Goal: Task Accomplishment & Management: Use online tool/utility

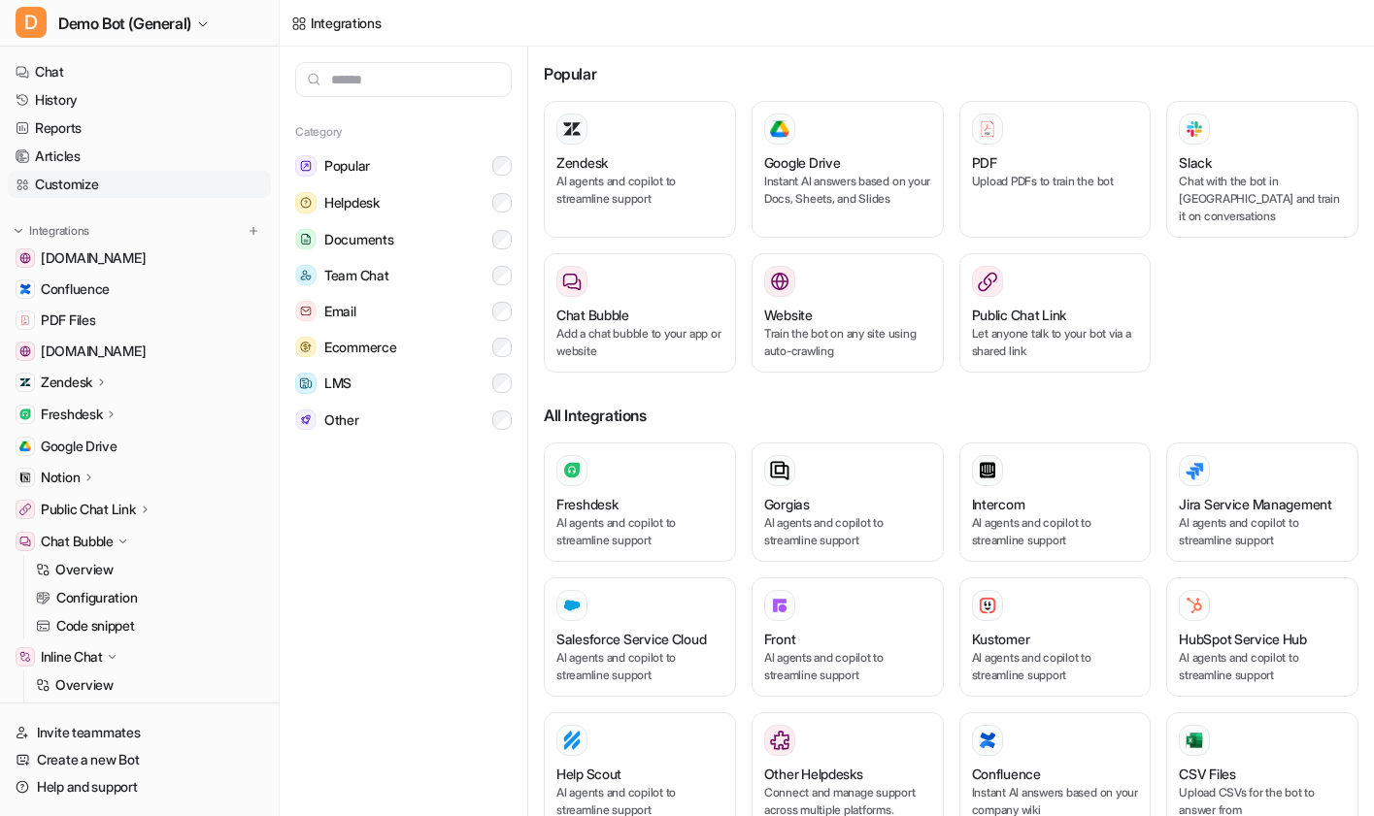
click at [131, 191] on link "Customize" at bounding box center [139, 184] width 263 height 27
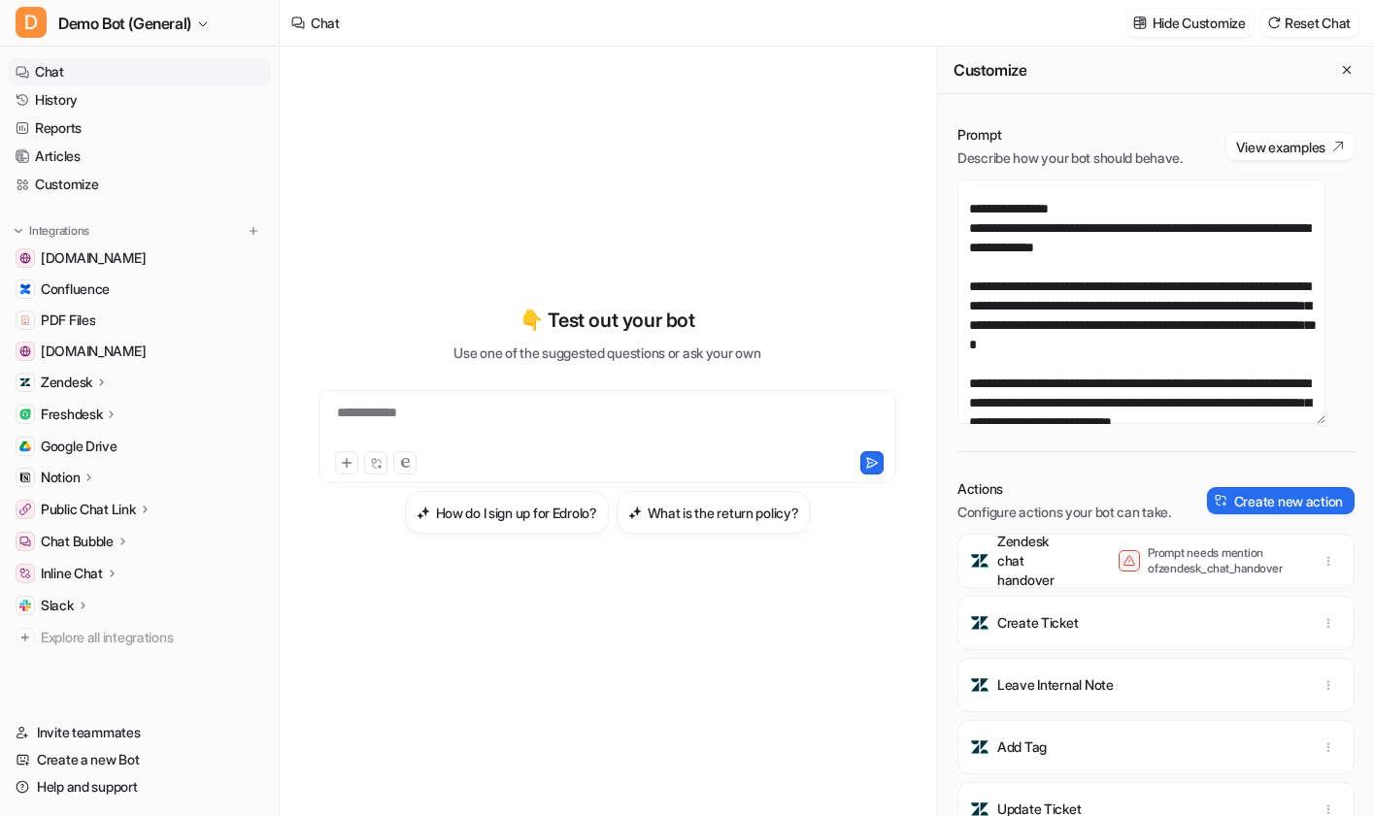
scroll to position [39, 0]
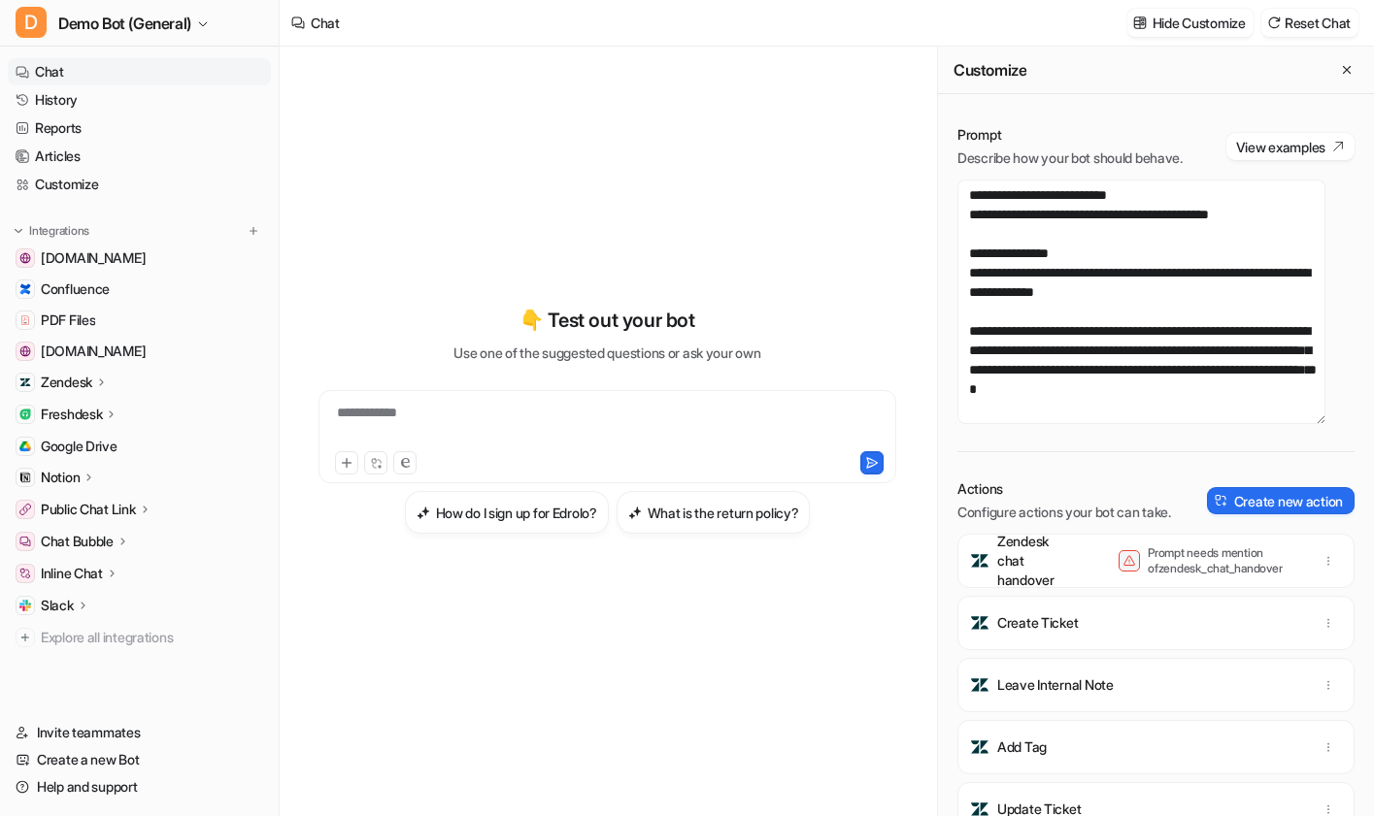
drag, startPoint x: 1264, startPoint y: 531, endPoint x: 1083, endPoint y: 671, distance: 228.4
click at [1041, 704] on div "Actions Configure actions your bot can take. Create new action Zendesk chat han…" at bounding box center [1155, 648] width 397 height 337
drag, startPoint x: 1035, startPoint y: 794, endPoint x: 1005, endPoint y: 786, distance: 31.1
click at [1004, 775] on div "Add Tag" at bounding box center [1156, 747] width 380 height 54
click at [1208, 762] on div "Add Tag" at bounding box center [1156, 747] width 380 height 54
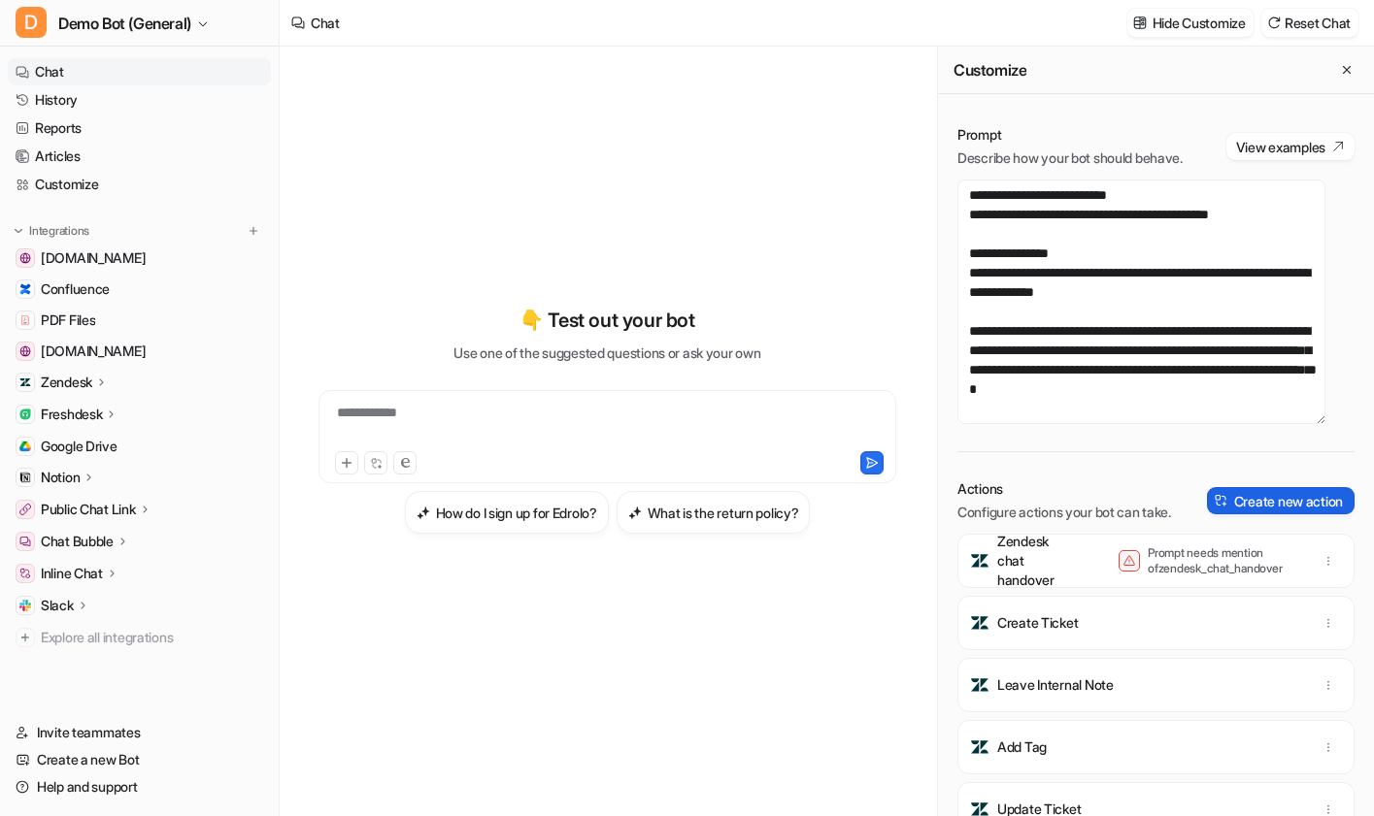
click at [1266, 515] on button "Create new action" at bounding box center [1281, 500] width 148 height 27
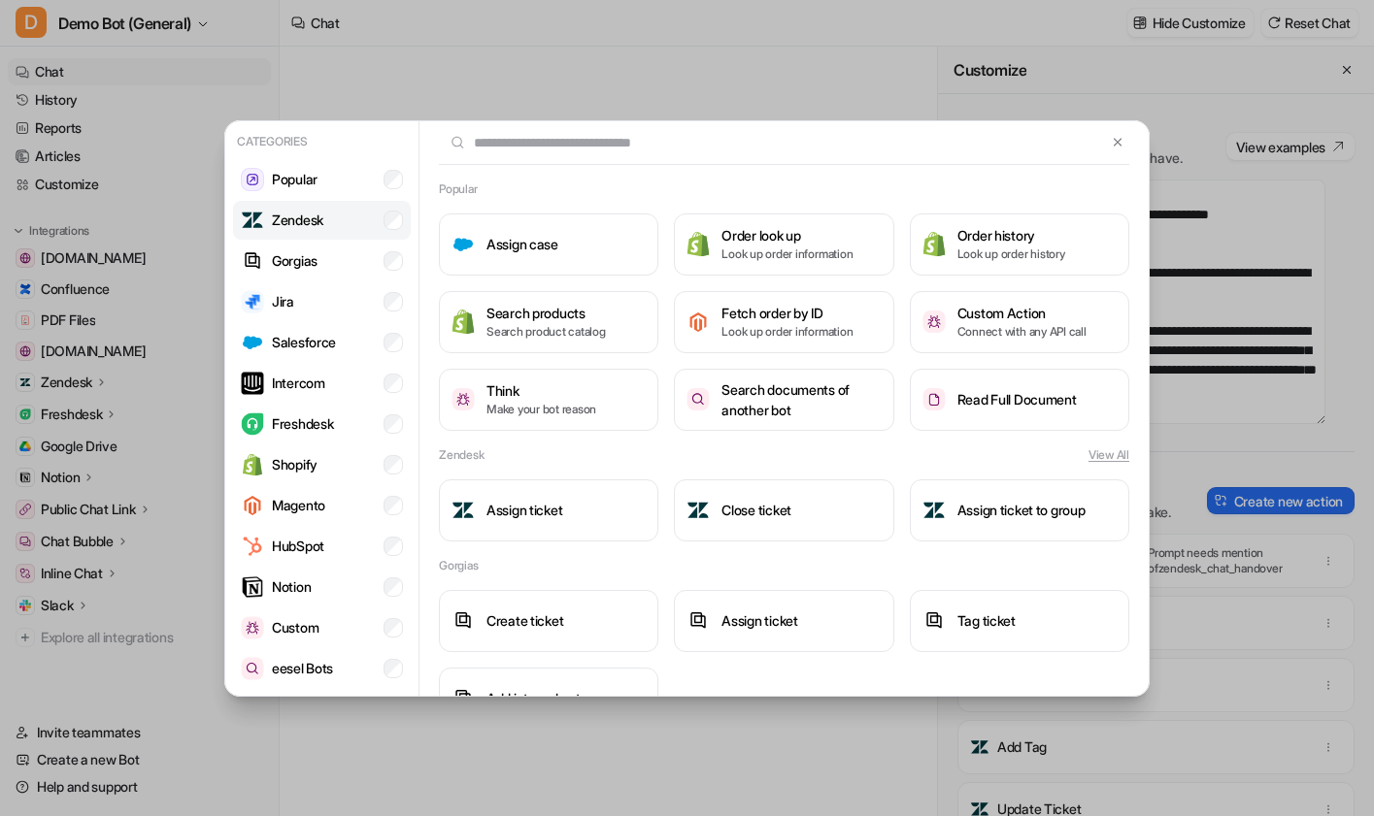
click at [329, 212] on li "Zendesk" at bounding box center [322, 220] width 178 height 39
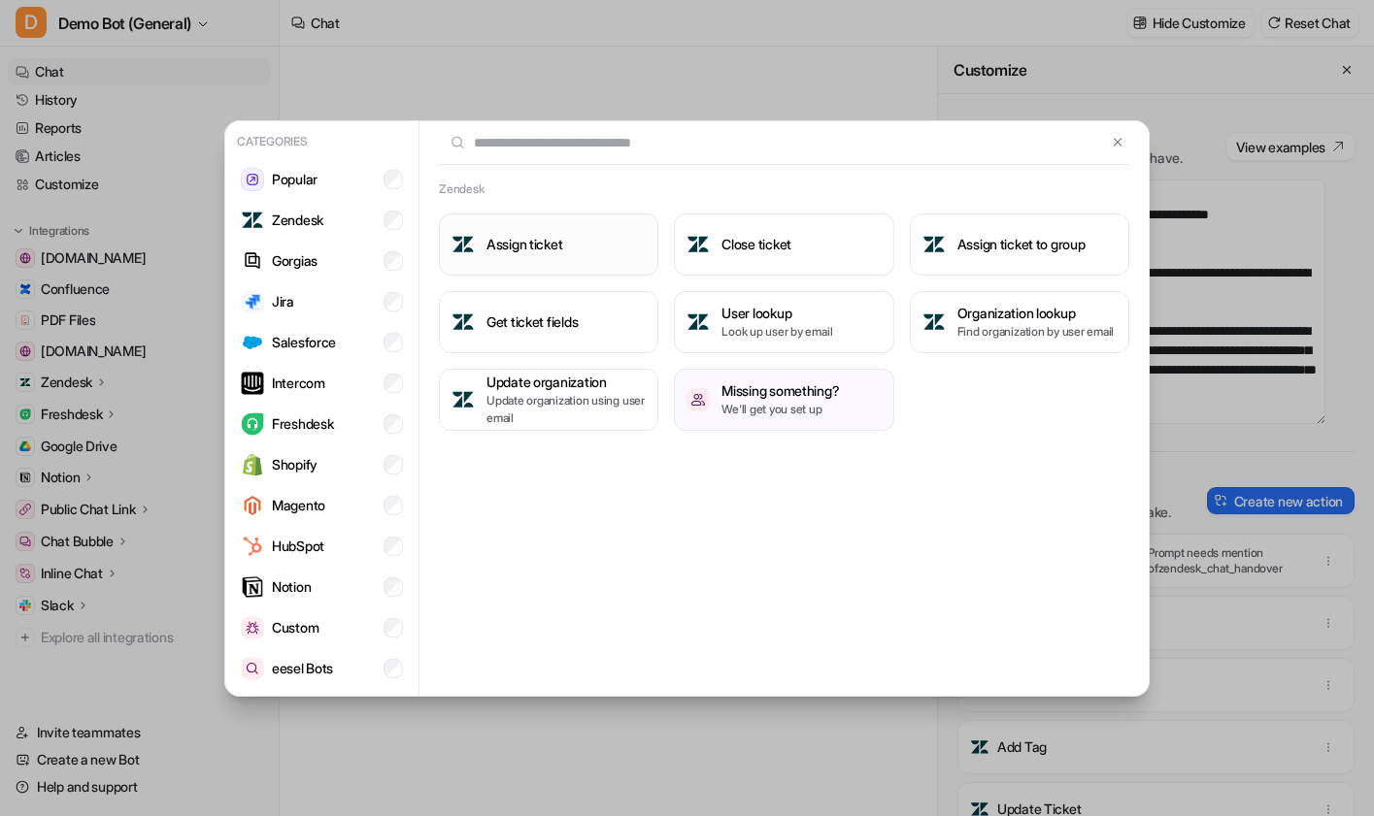
click at [527, 248] on h3 "Assign ticket" at bounding box center [524, 244] width 76 height 20
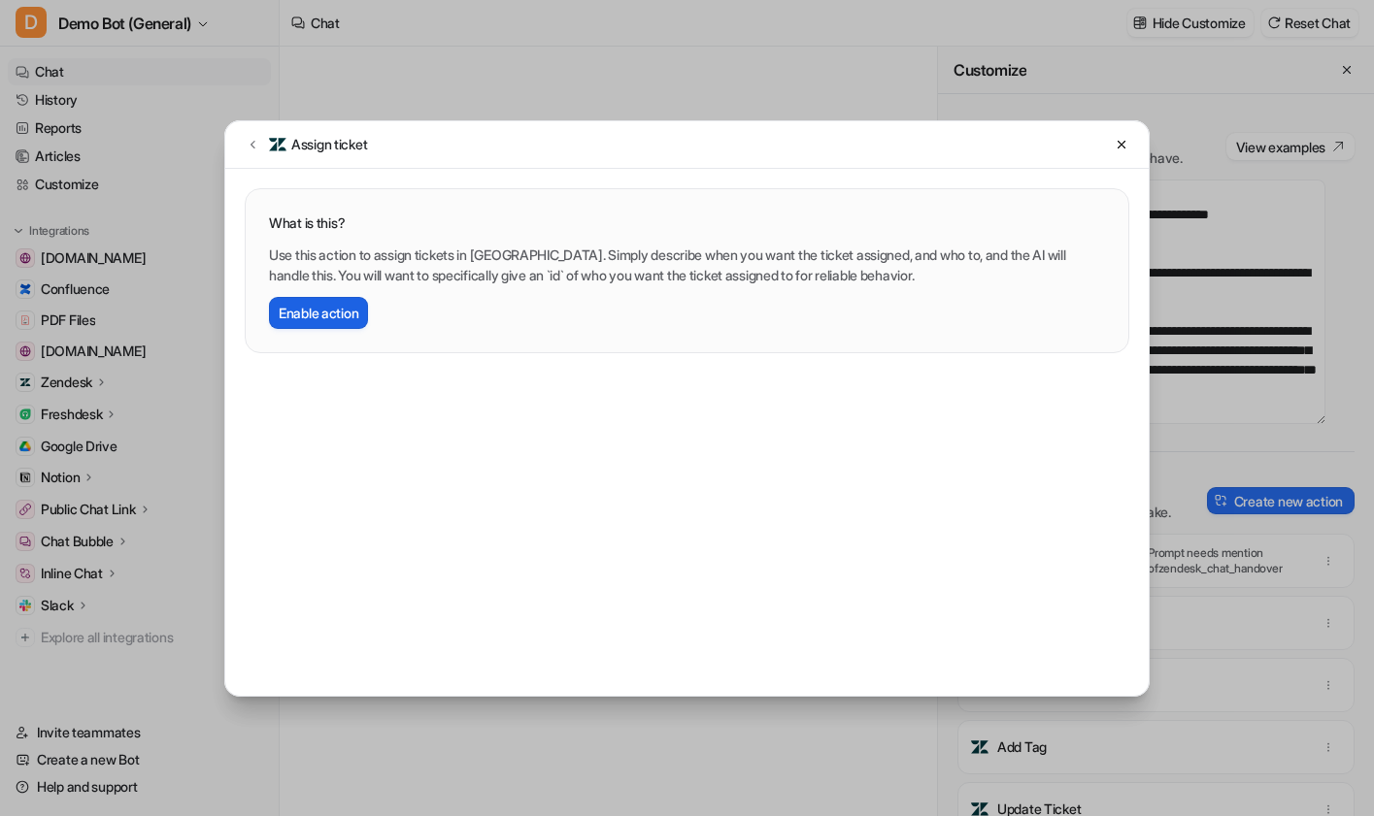
click at [331, 310] on button "Enable action" at bounding box center [318, 313] width 99 height 32
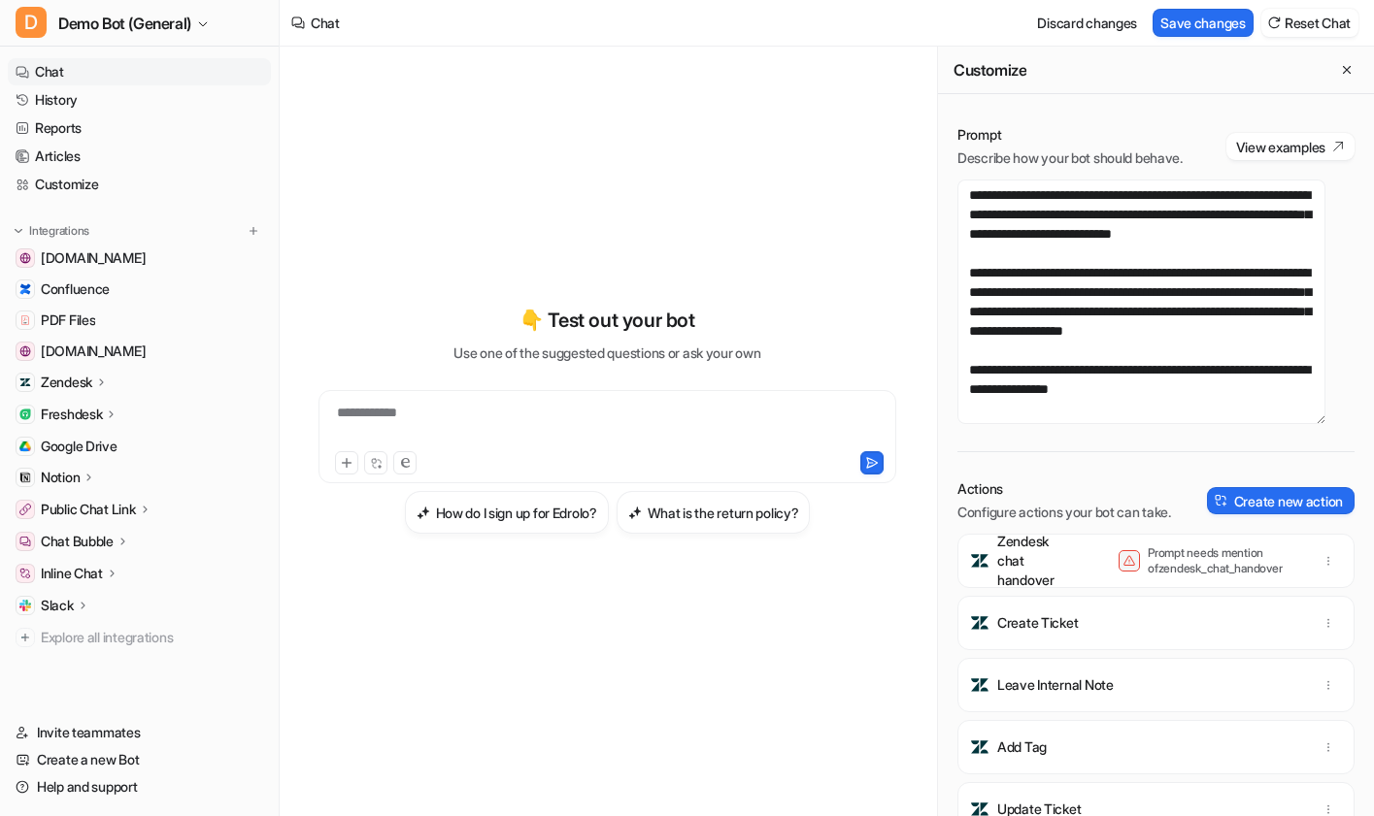
scroll to position [330, 0]
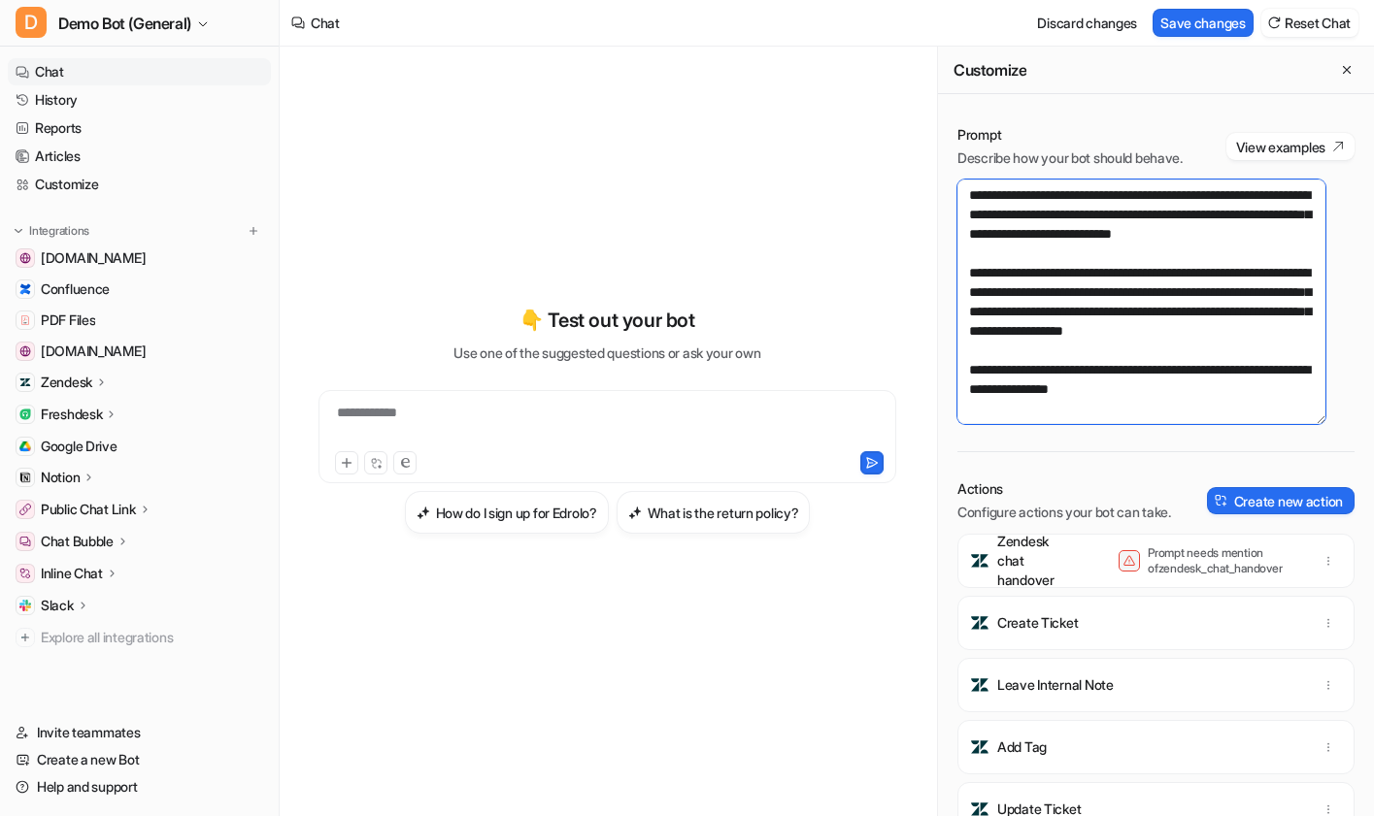
click at [1256, 385] on textarea "**********" at bounding box center [1141, 302] width 368 height 245
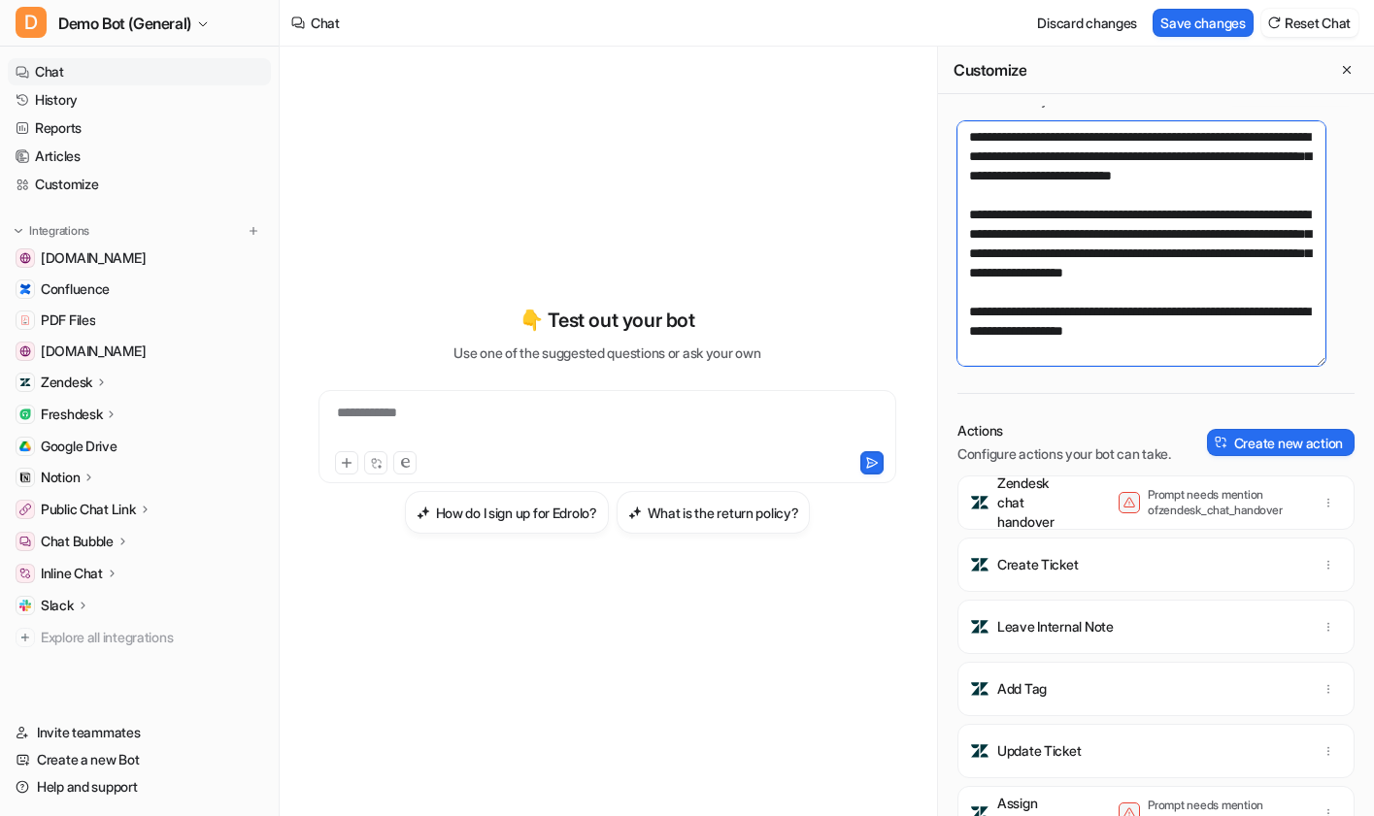
scroll to position [63, 0]
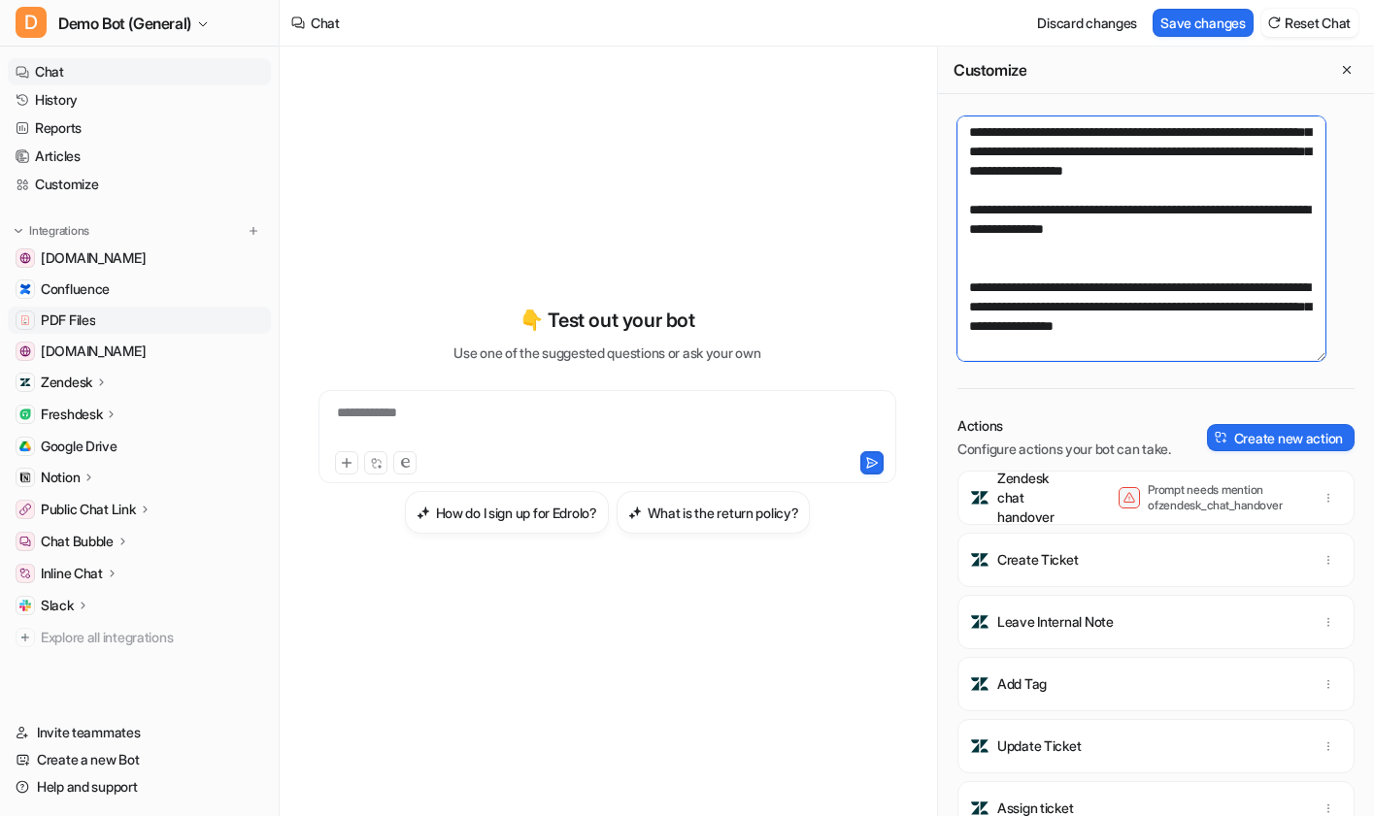
type textarea "**********"
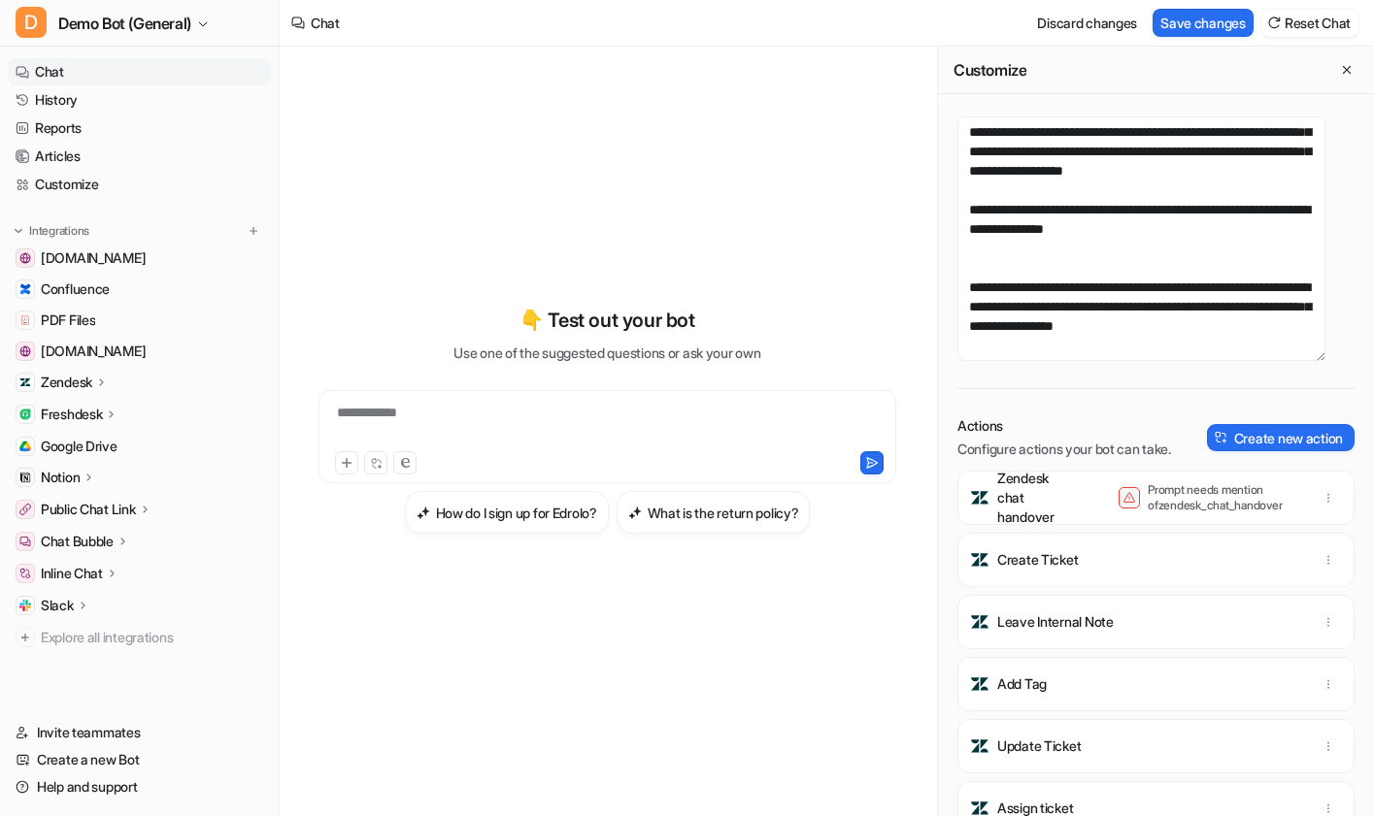
drag, startPoint x: 730, startPoint y: 740, endPoint x: 742, endPoint y: 726, distance: 17.9
click at [730, 740] on div "**********" at bounding box center [607, 432] width 624 height 770
click at [1274, 451] on button "Create new action" at bounding box center [1281, 437] width 148 height 27
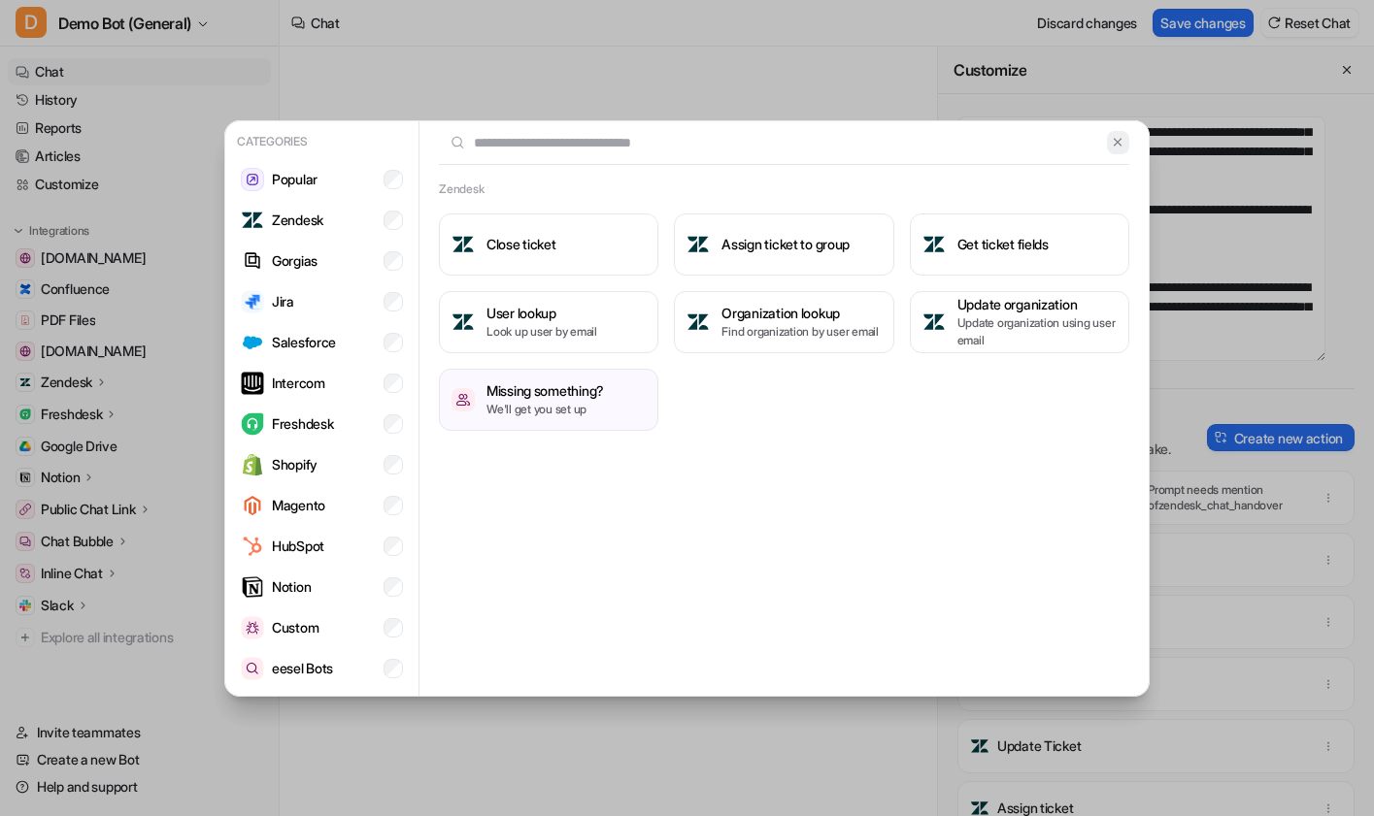
click at [1119, 138] on img at bounding box center [1118, 142] width 14 height 15
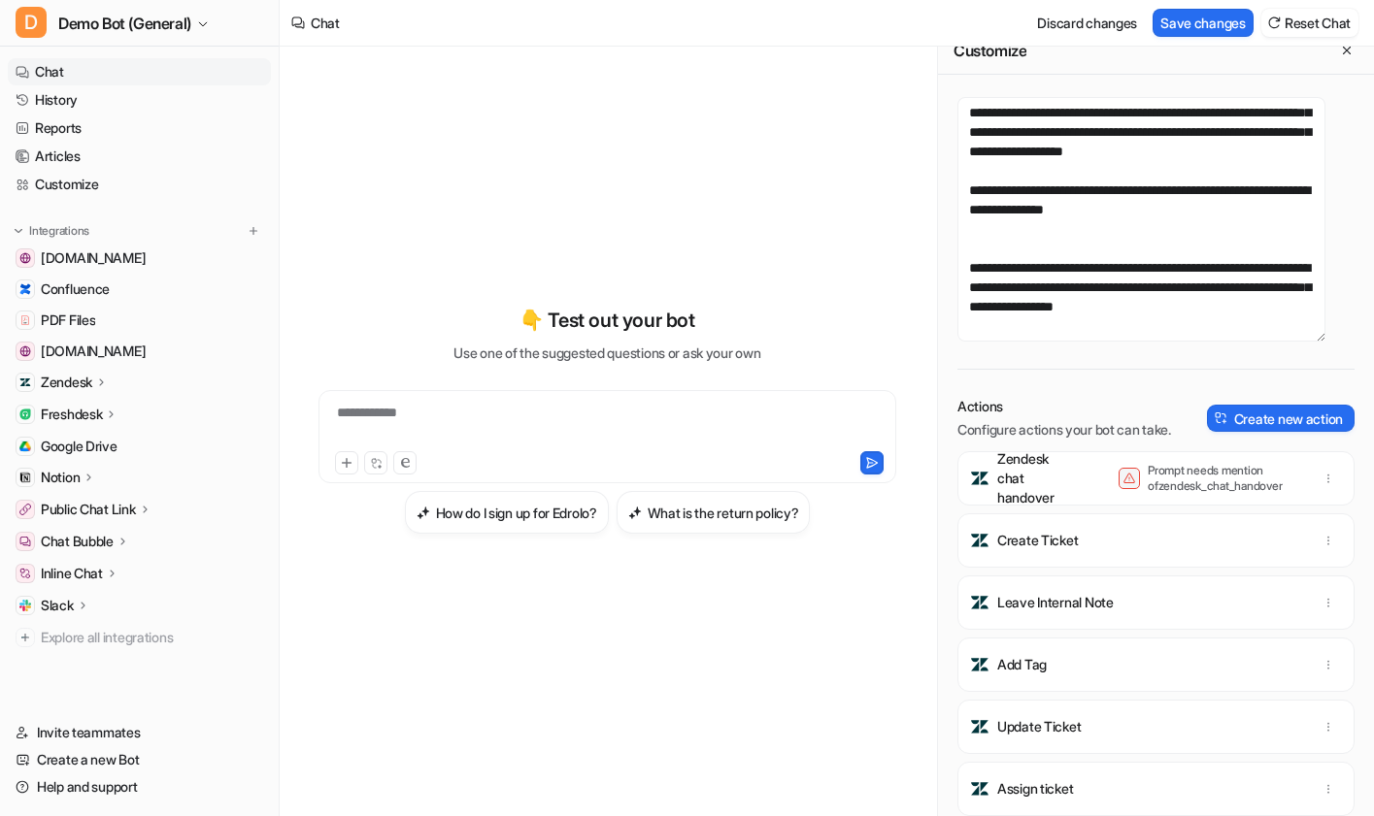
scroll to position [58, 0]
click at [616, 761] on div "**********" at bounding box center [607, 432] width 624 height 770
click at [724, 703] on div "**********" at bounding box center [607, 420] width 624 height 572
click at [151, 107] on link "History" at bounding box center [139, 99] width 263 height 27
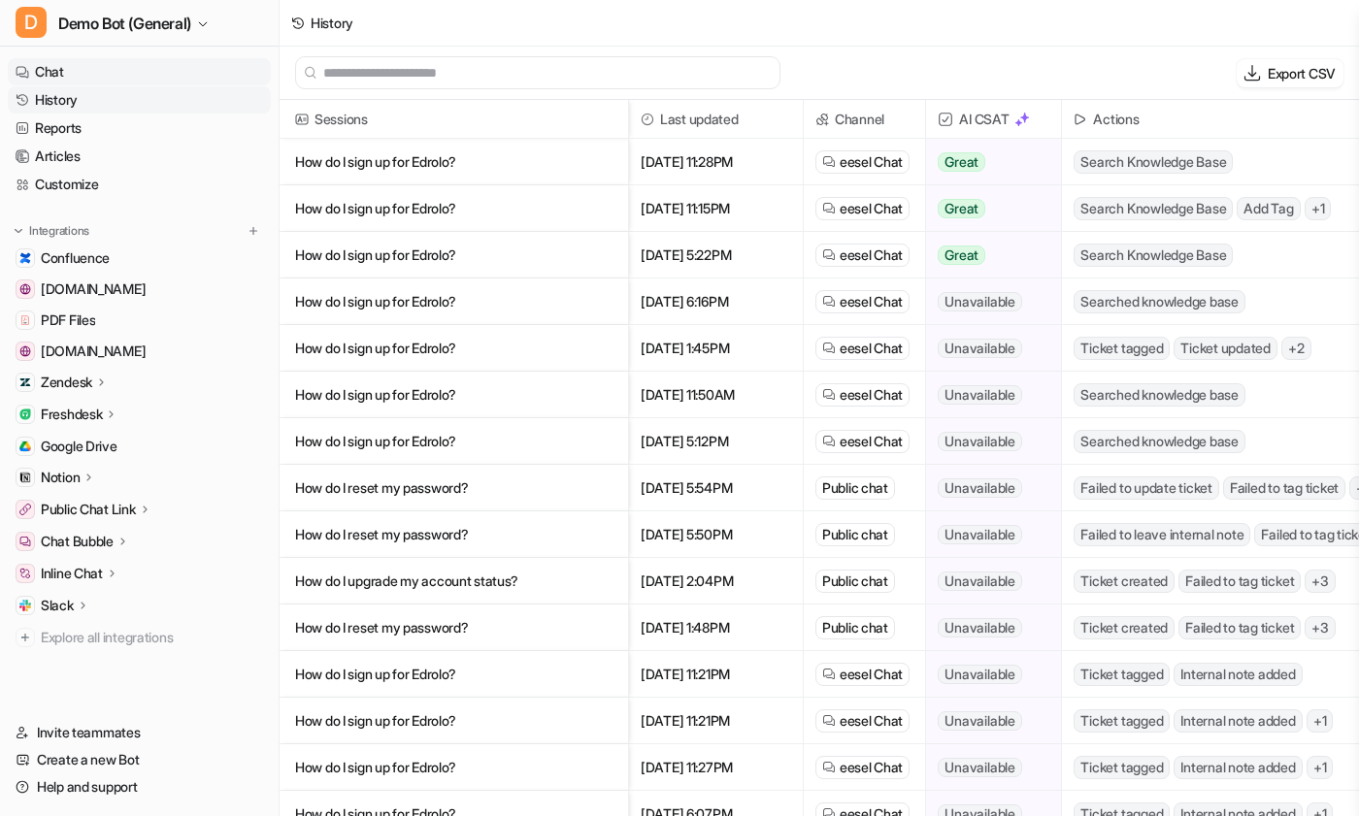
click at [155, 67] on link "Chat" at bounding box center [139, 71] width 263 height 27
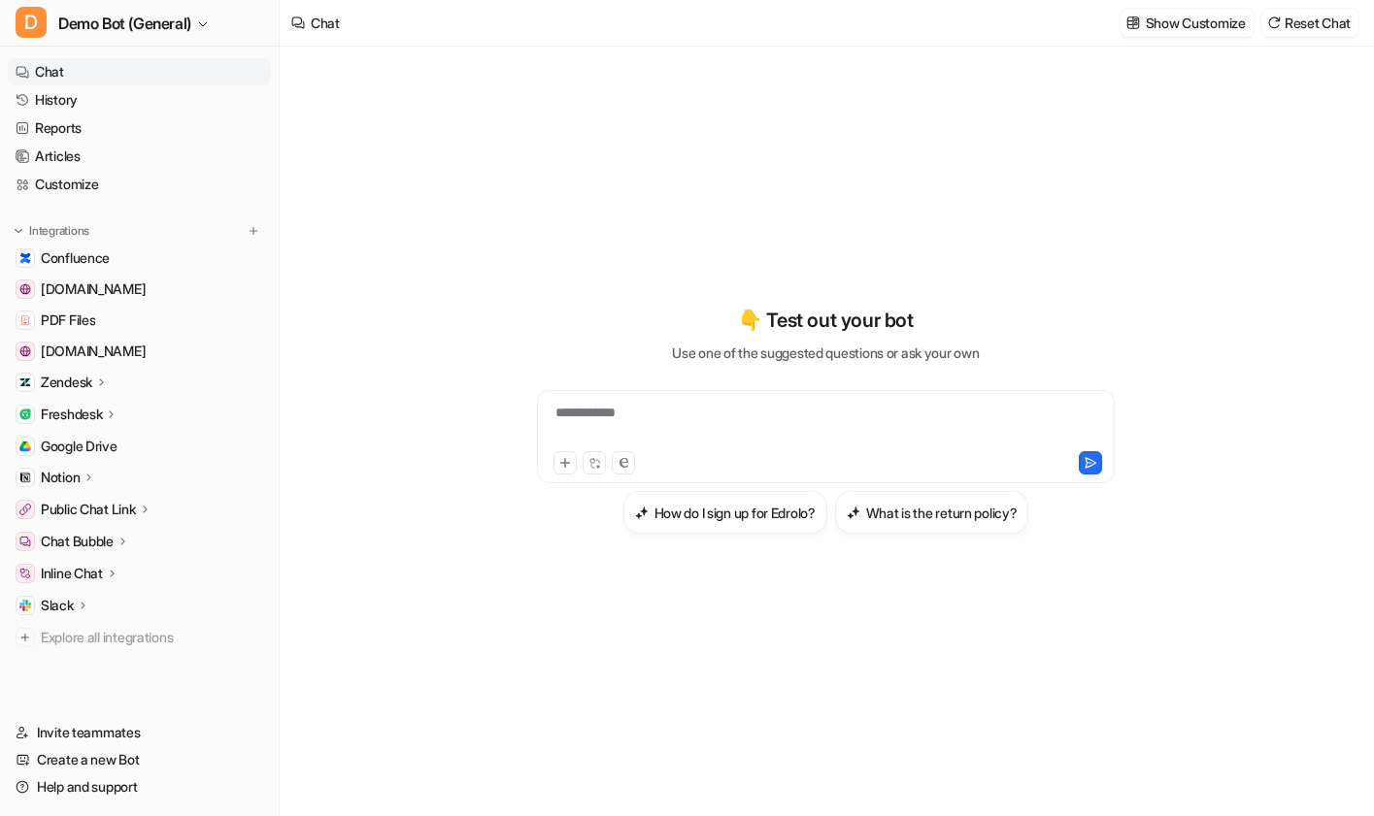
type textarea "**********"
click at [85, 607] on icon at bounding box center [83, 605] width 14 height 15
click at [131, 632] on link "Overview" at bounding box center [149, 633] width 243 height 27
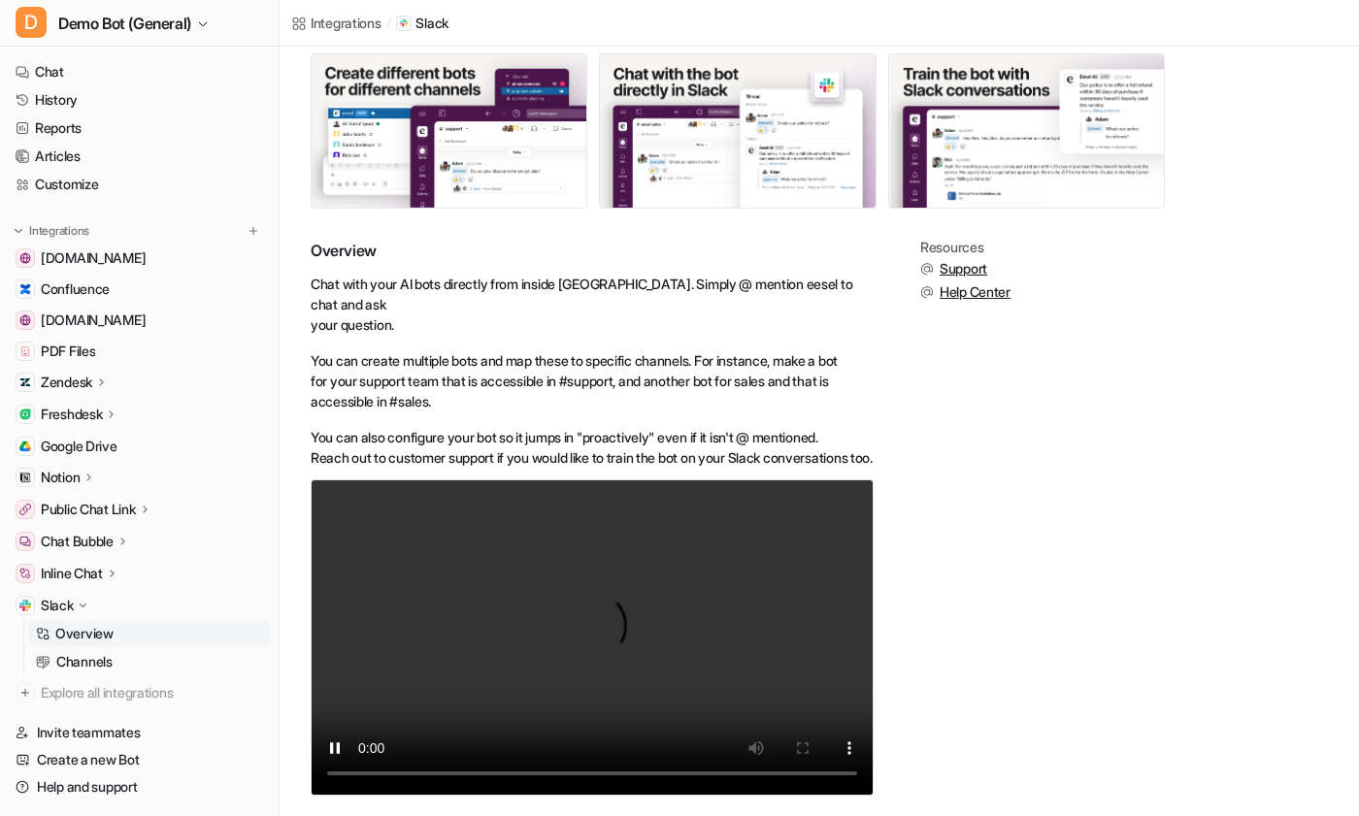
scroll to position [192, 0]
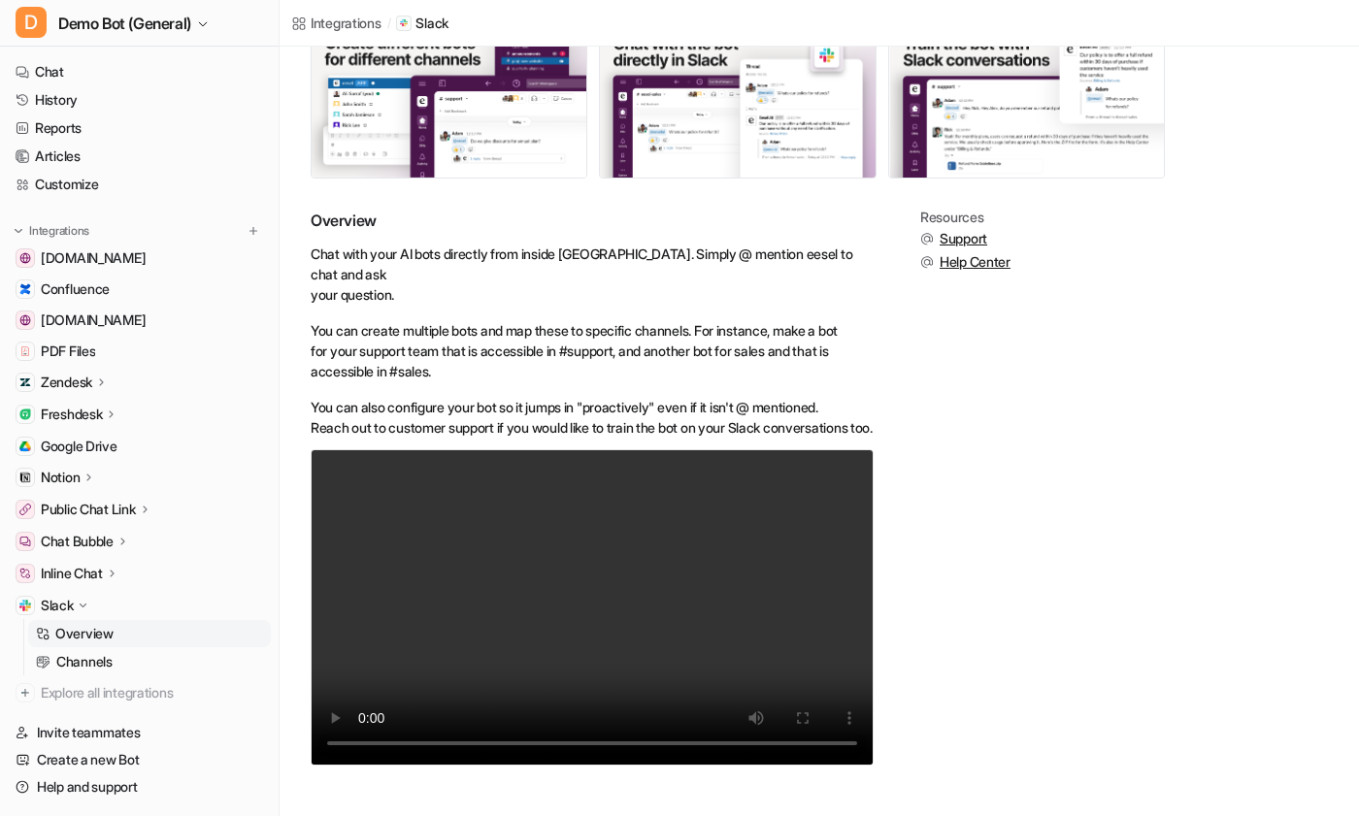
click at [1184, 724] on div "Overview Chat with your AI bots directly from inside Slack. Simply @ mention ee…" at bounding box center [819, 500] width 1017 height 580
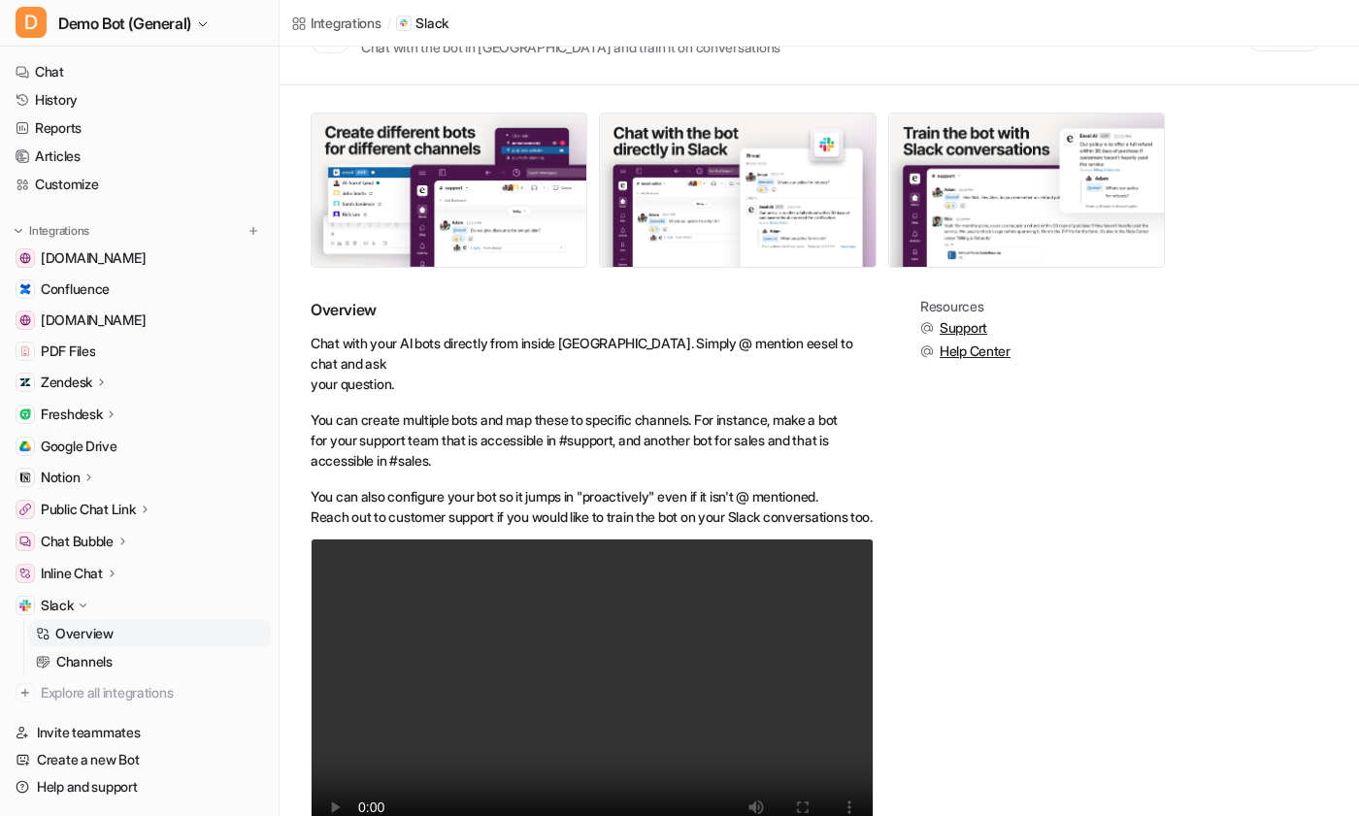
scroll to position [95, 0]
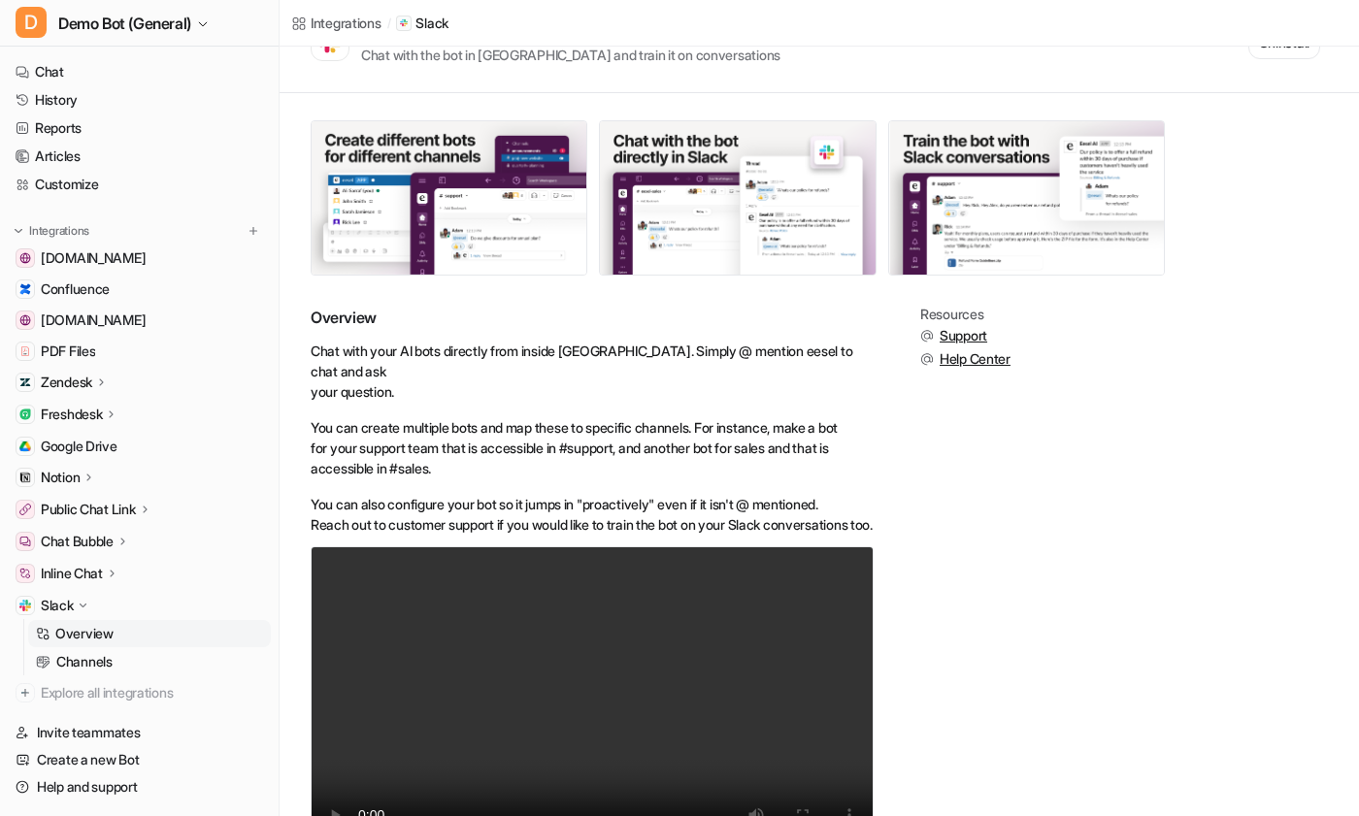
click at [1063, 694] on div "Overview Chat with your AI bots directly from inside Slack. Simply @ mention ee…" at bounding box center [819, 597] width 1017 height 580
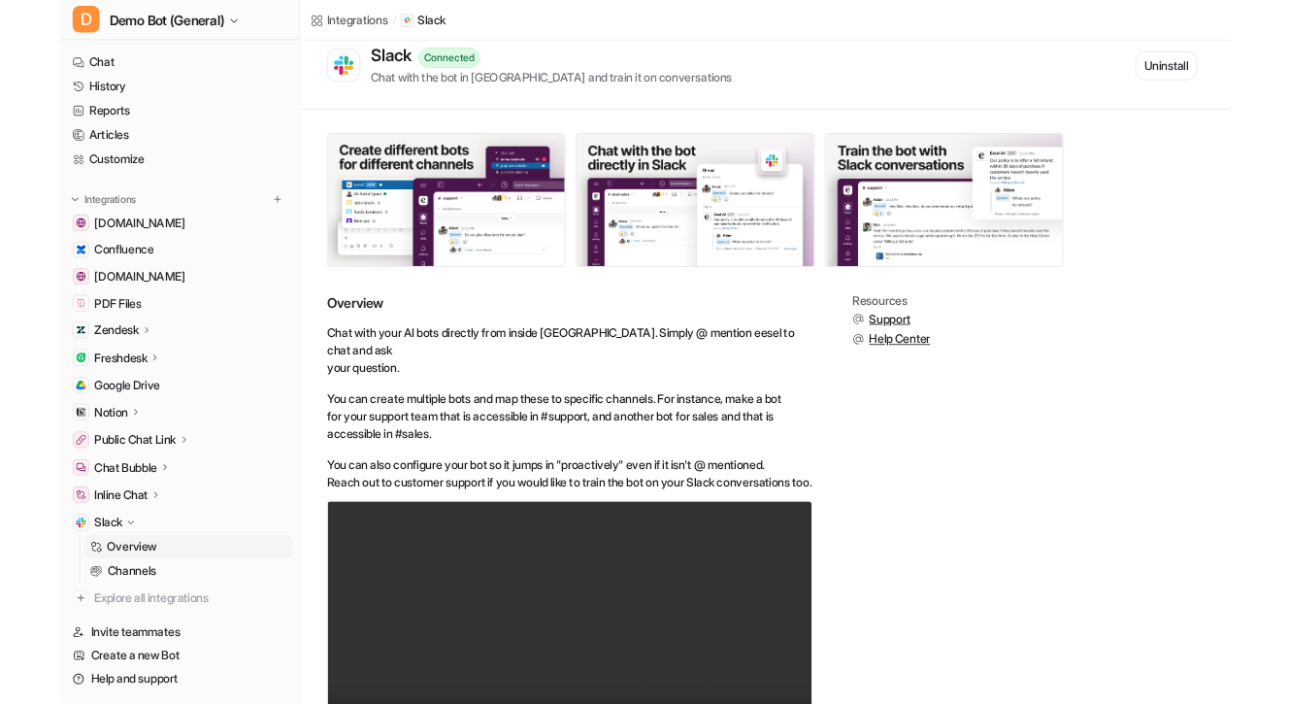
scroll to position [0, 0]
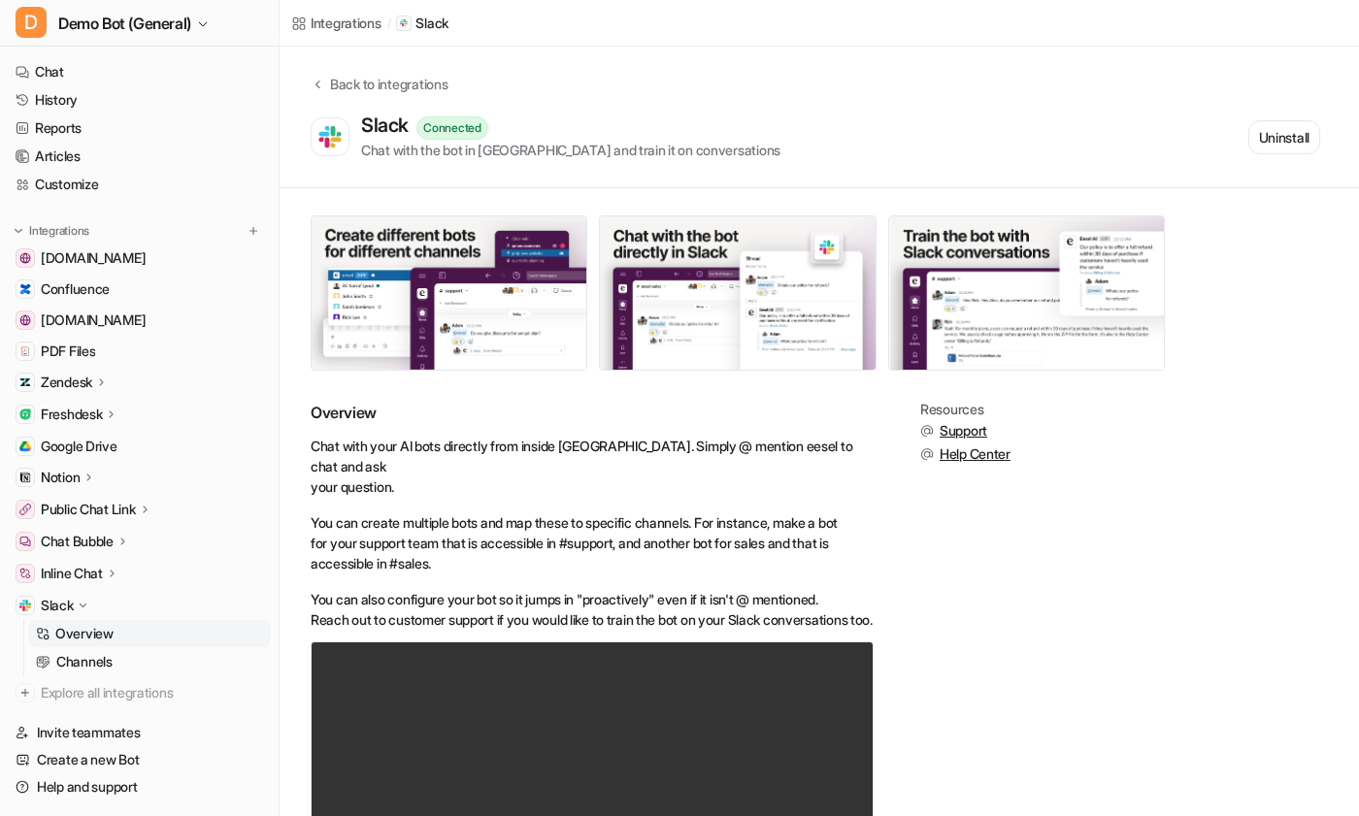
click at [1039, 609] on div "Overview Chat with your AI bots directly from inside Slack. Simply @ mention ee…" at bounding box center [819, 692] width 1017 height 580
click at [1116, 657] on div "Overview Chat with your AI bots directly from inside Slack. Simply @ mention ee…" at bounding box center [819, 692] width 1017 height 580
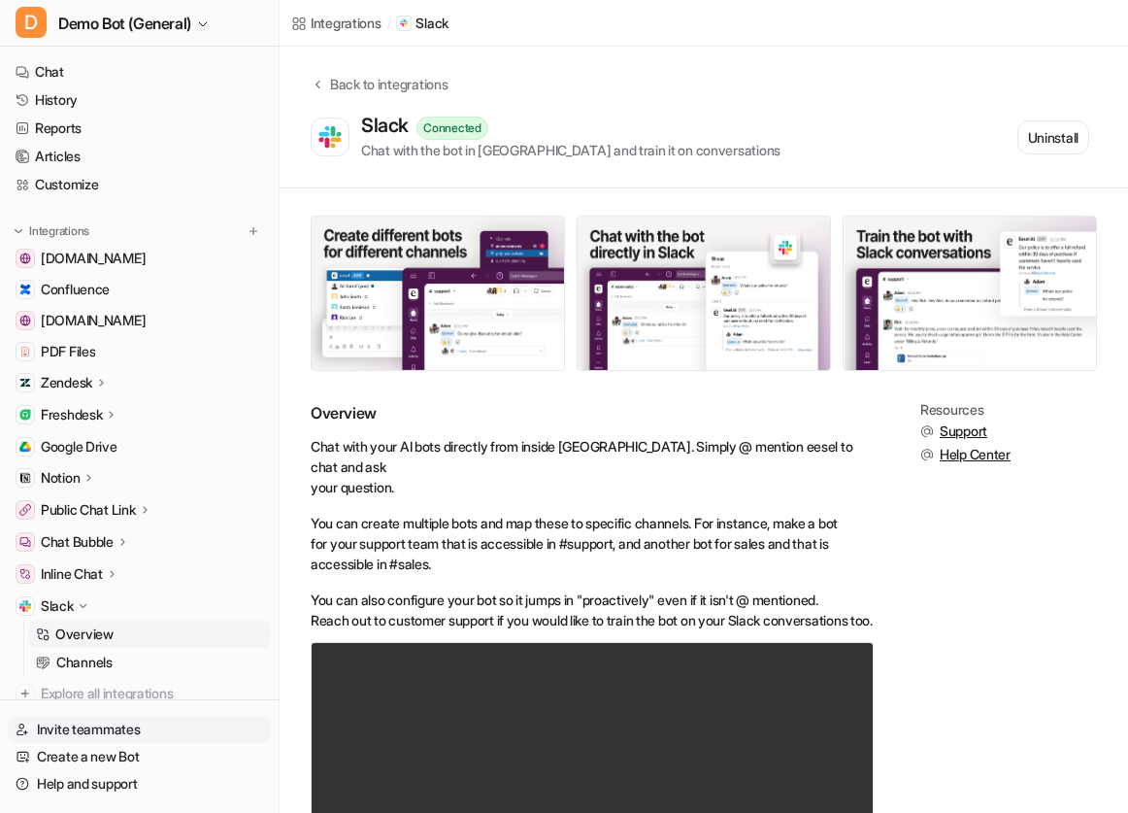
drag, startPoint x: 295, startPoint y: 715, endPoint x: 269, endPoint y: 727, distance: 28.7
click at [295, 715] on div "Overview Chat with your AI bots directly from inside Slack. Simply @ mention ee…" at bounding box center [704, 598] width 848 height 820
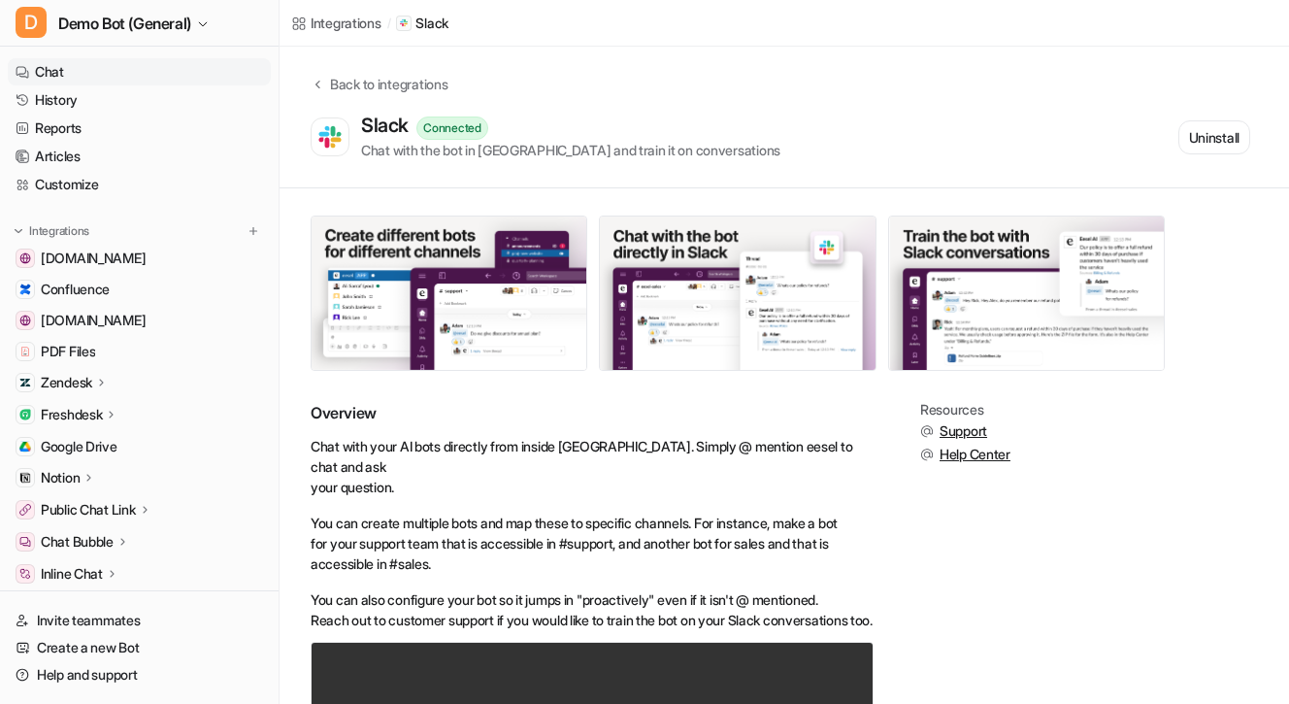
click at [168, 65] on link "Chat" at bounding box center [139, 71] width 263 height 27
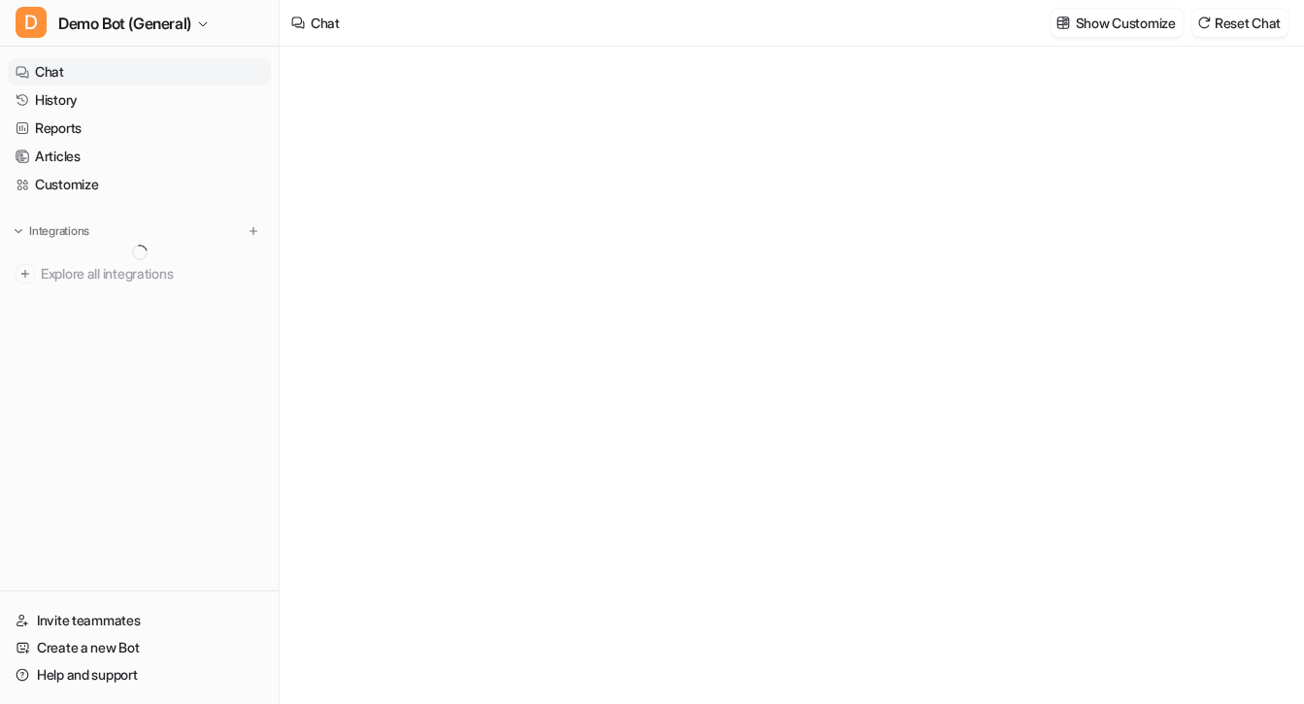
type textarea "**********"
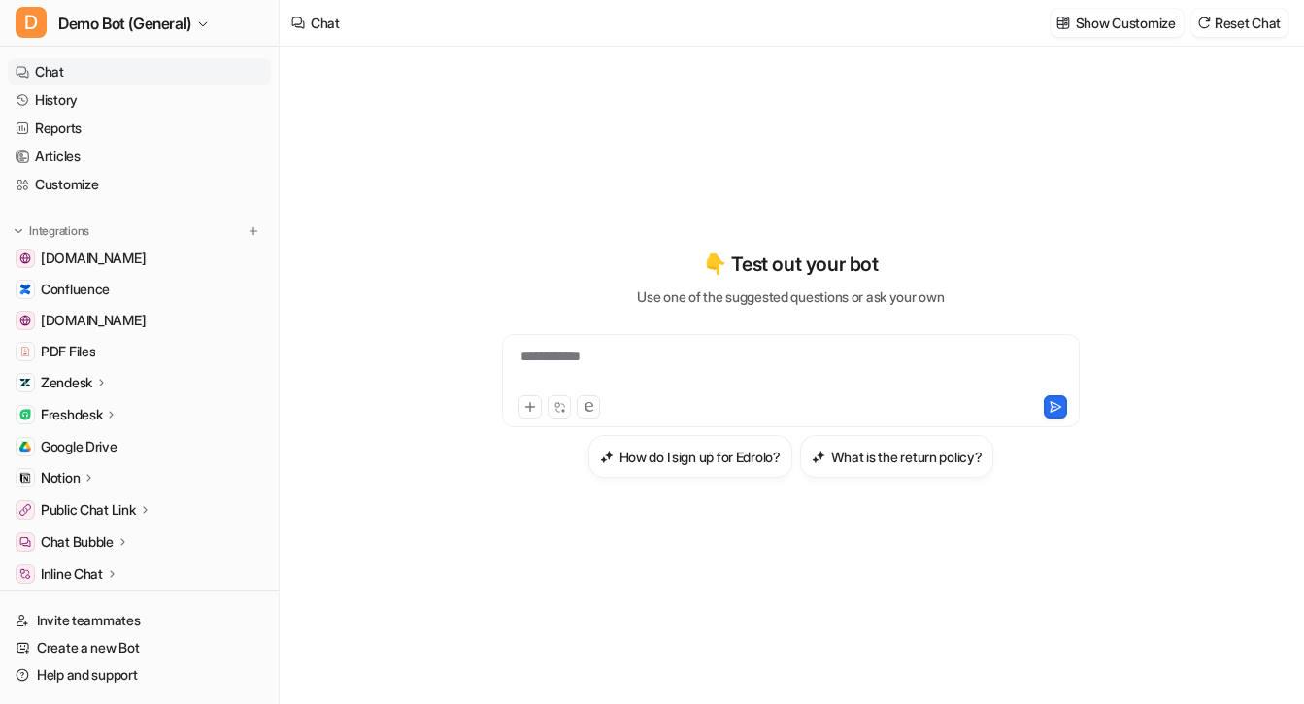
click at [733, 100] on div "**********" at bounding box center [791, 375] width 715 height 657
click at [244, 236] on button at bounding box center [253, 230] width 19 height 19
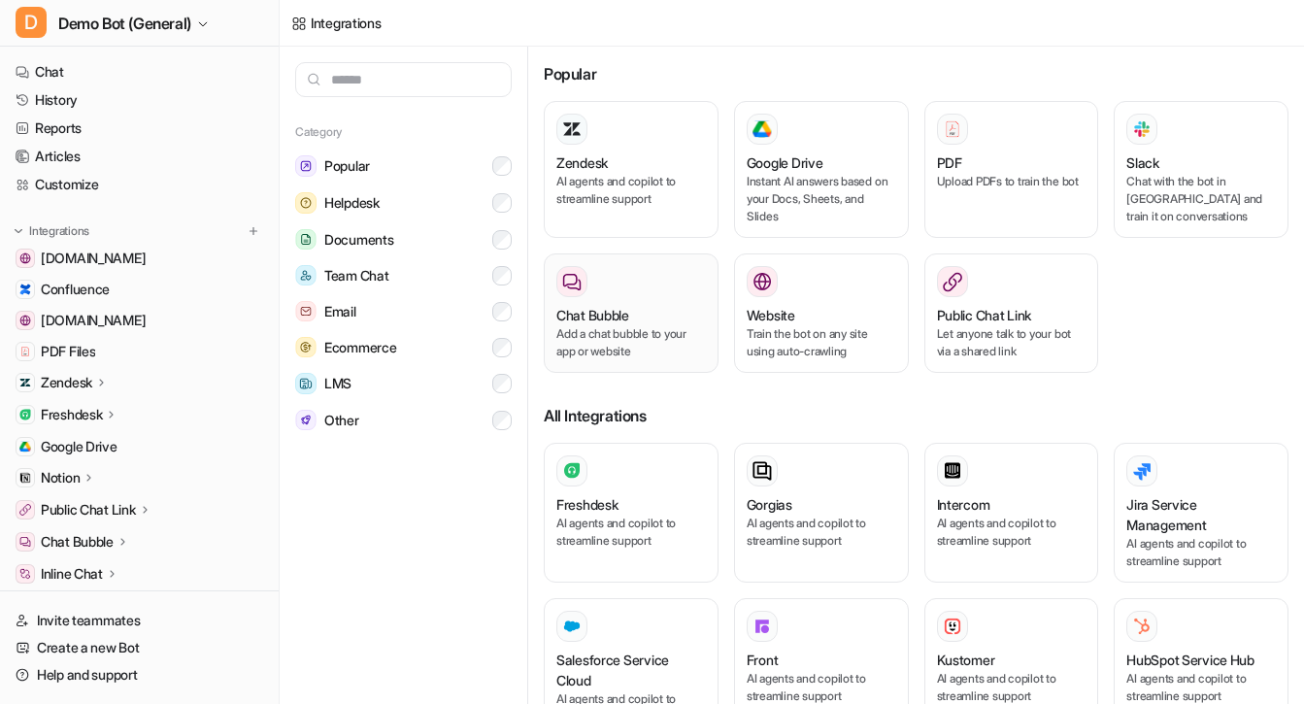
click at [638, 316] on div "Chat Bubble" at bounding box center [631, 315] width 150 height 20
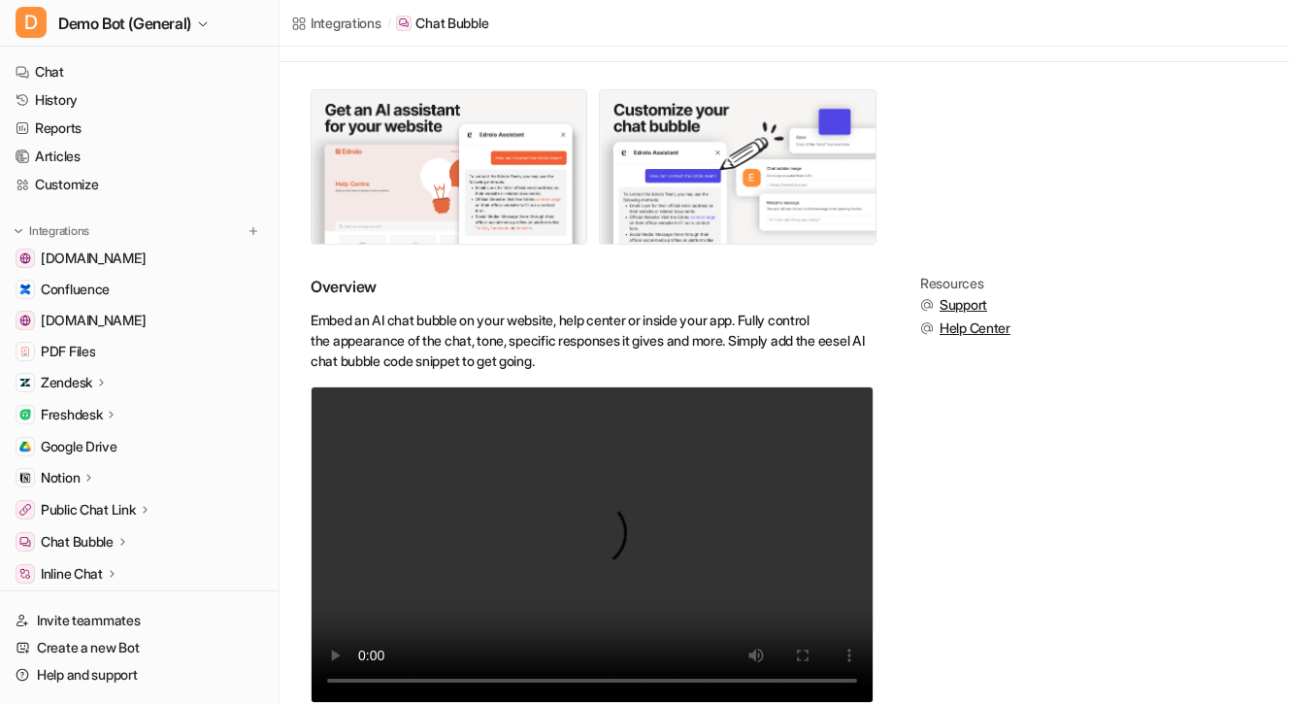
scroll to position [176, 0]
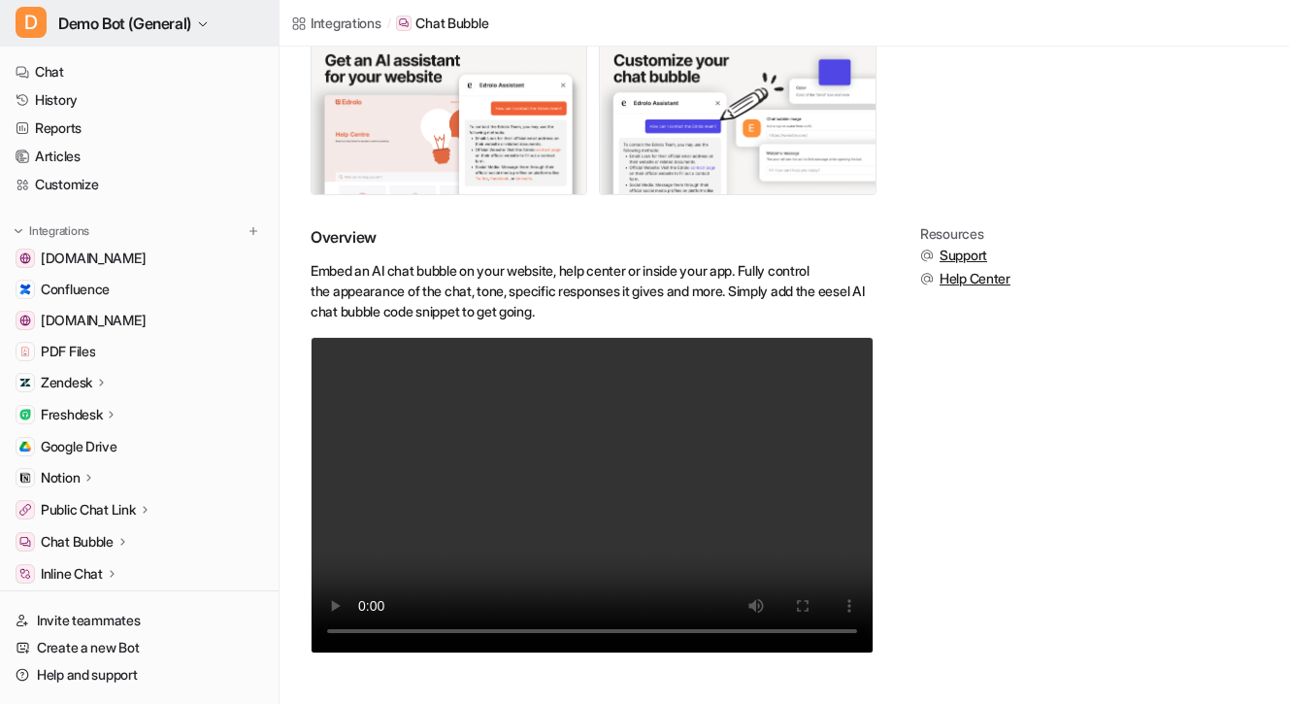
click at [182, 25] on span "Demo Bot (General)" at bounding box center [124, 23] width 133 height 27
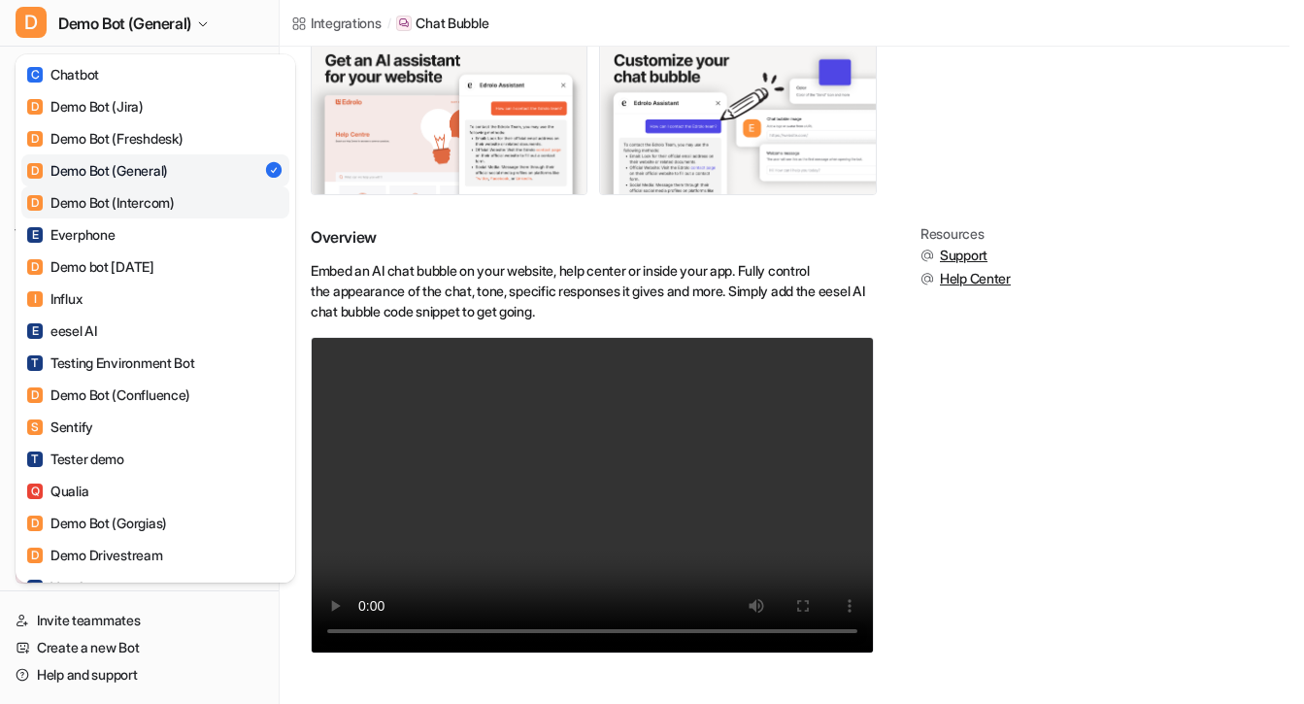
click at [187, 203] on link "D Demo Bot (Intercom)" at bounding box center [155, 202] width 268 height 32
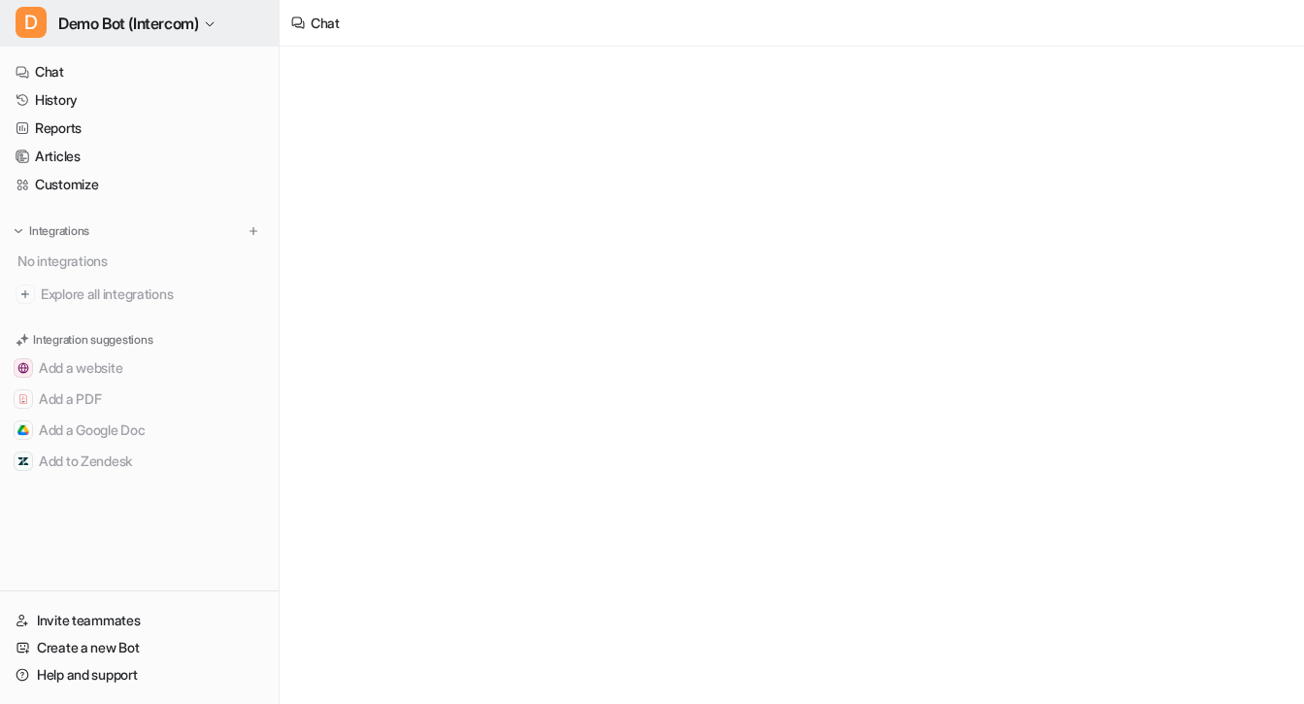
click at [215, 24] on icon "button" at bounding box center [211, 24] width 8 height 4
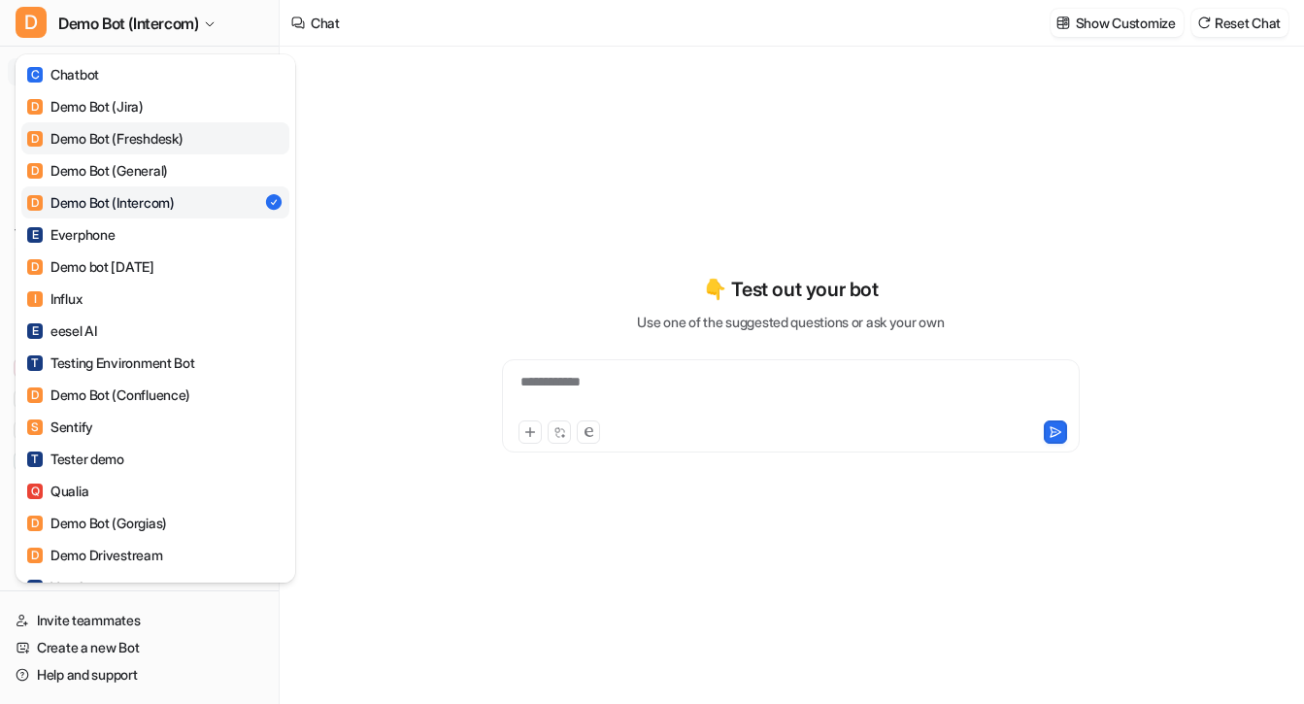
type textarea "**********"
click at [192, 131] on link "D Demo Bot (Freshdesk)" at bounding box center [155, 138] width 268 height 32
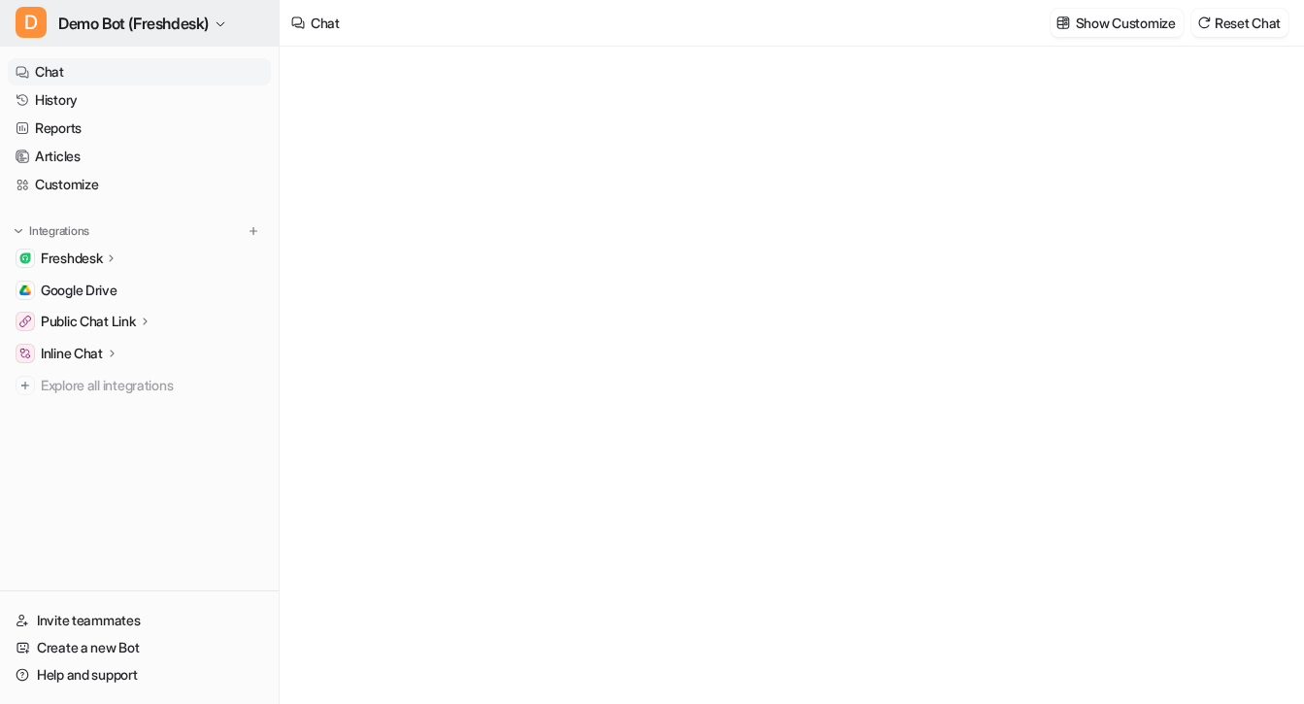
click at [225, 20] on icon "button" at bounding box center [221, 24] width 12 height 12
type textarea "**********"
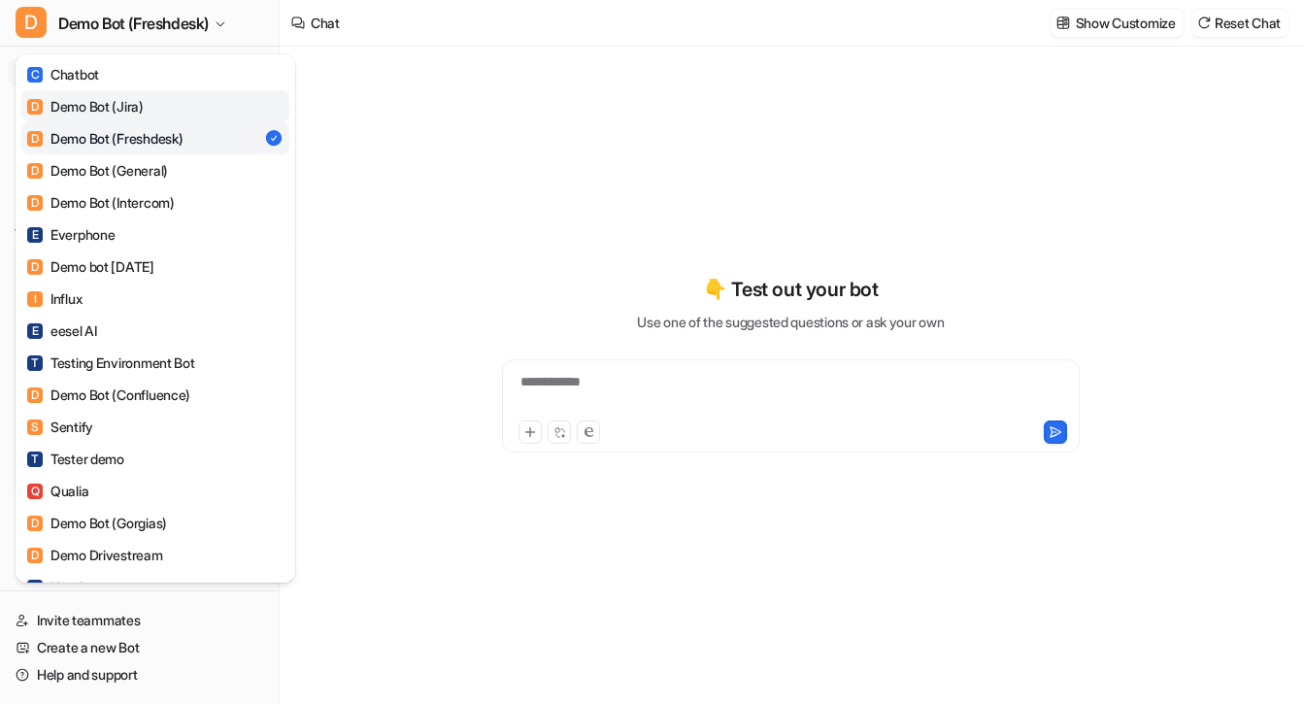
click at [203, 116] on link "D Demo Bot (Jira)" at bounding box center [155, 106] width 268 height 32
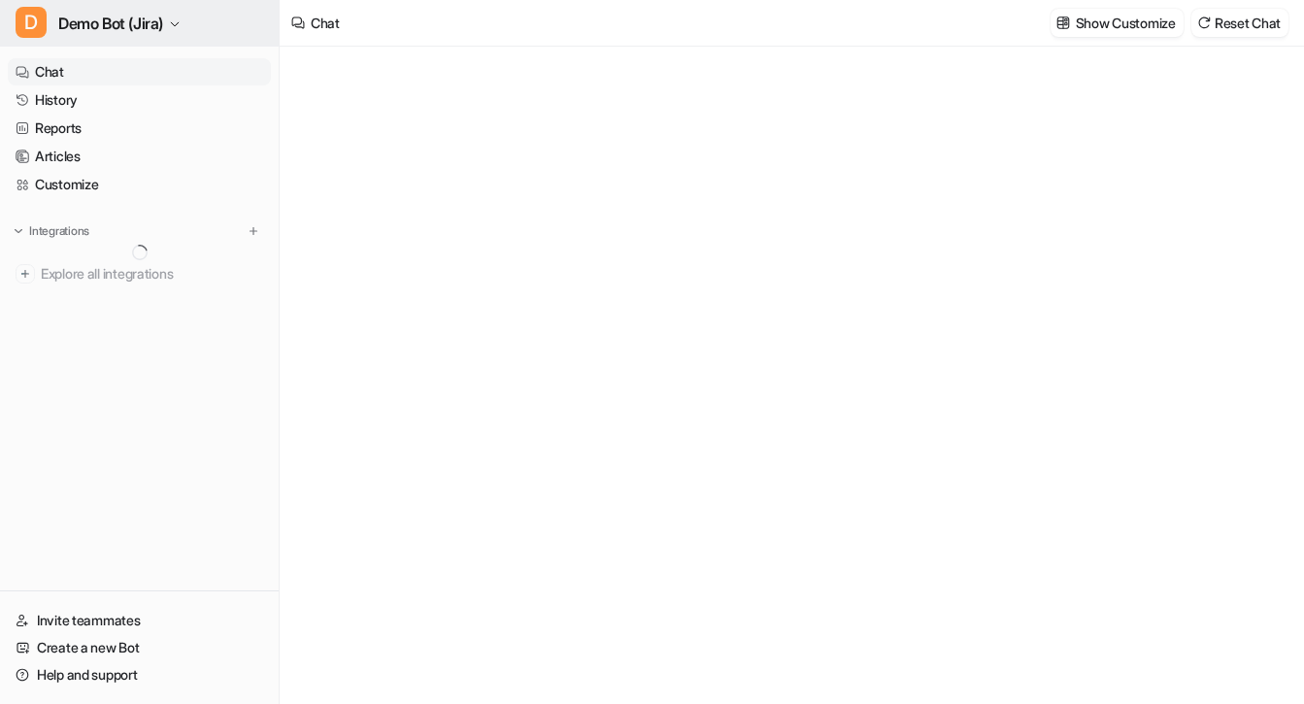
type textarea "**********"
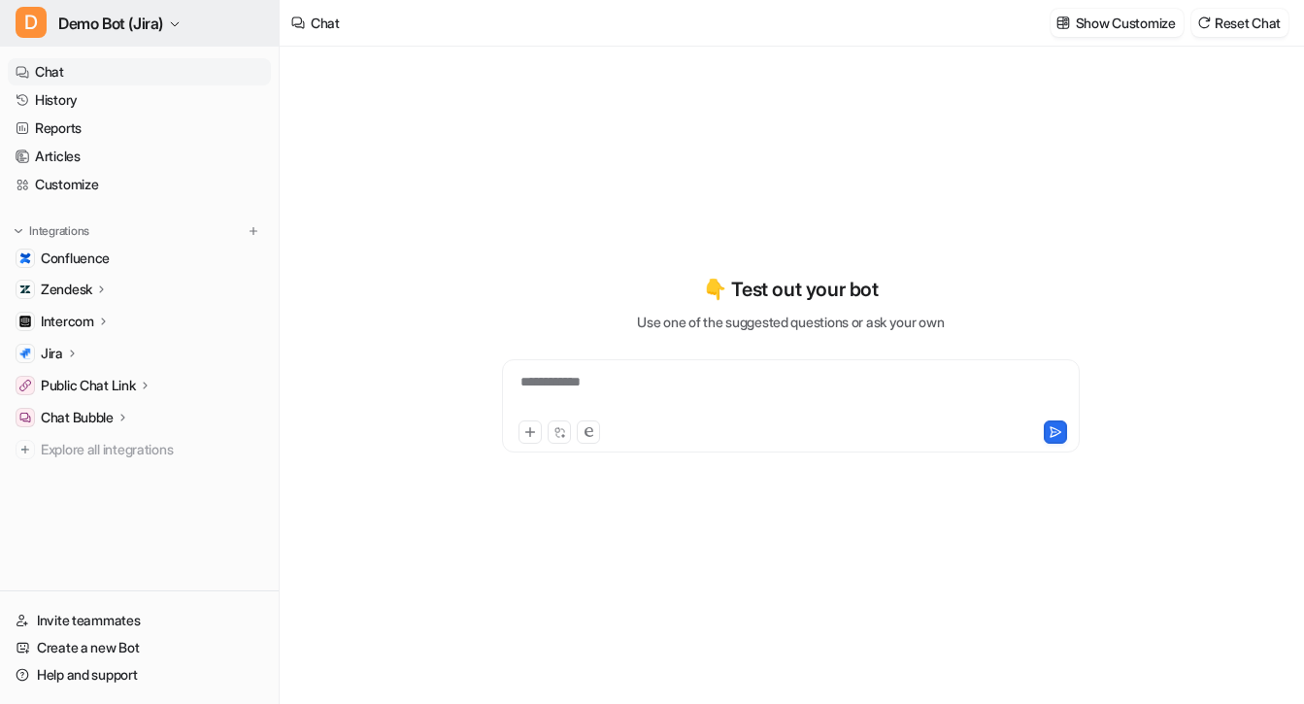
click at [215, 18] on button "D Demo Bot (Jira)" at bounding box center [139, 23] width 279 height 47
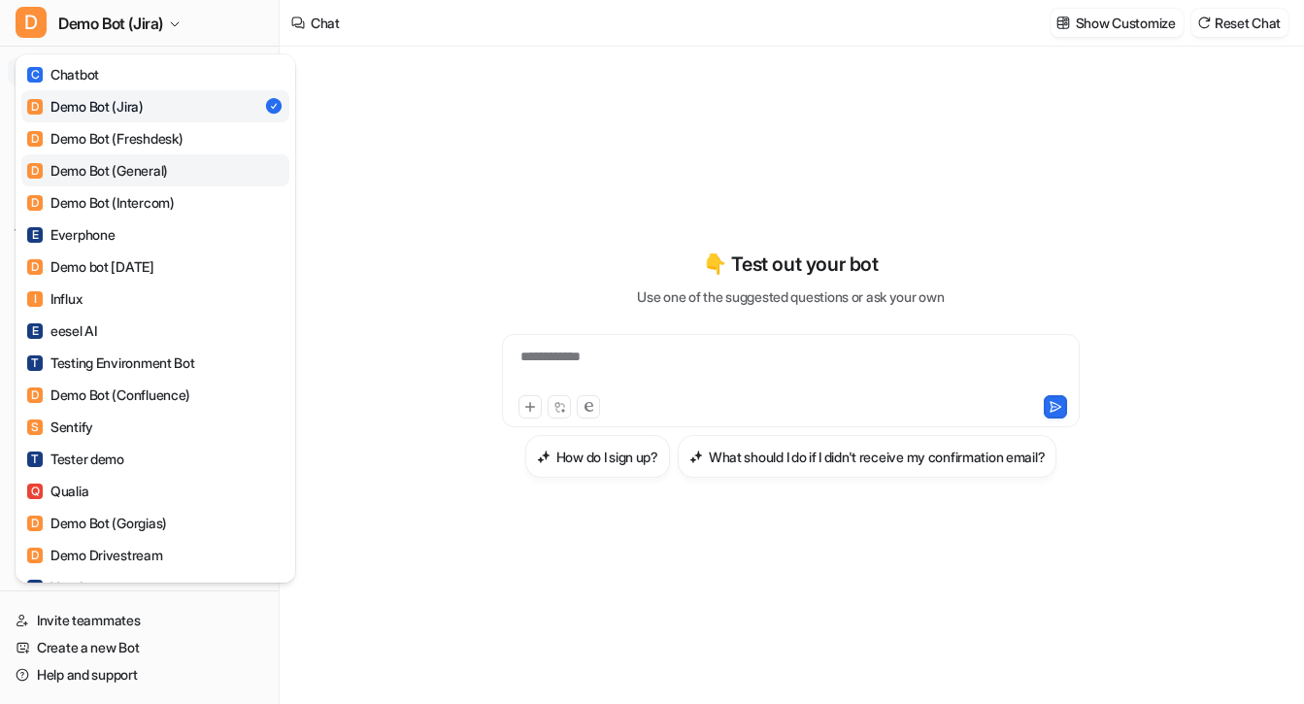
click at [190, 161] on link "D Demo Bot (General)" at bounding box center [155, 170] width 268 height 32
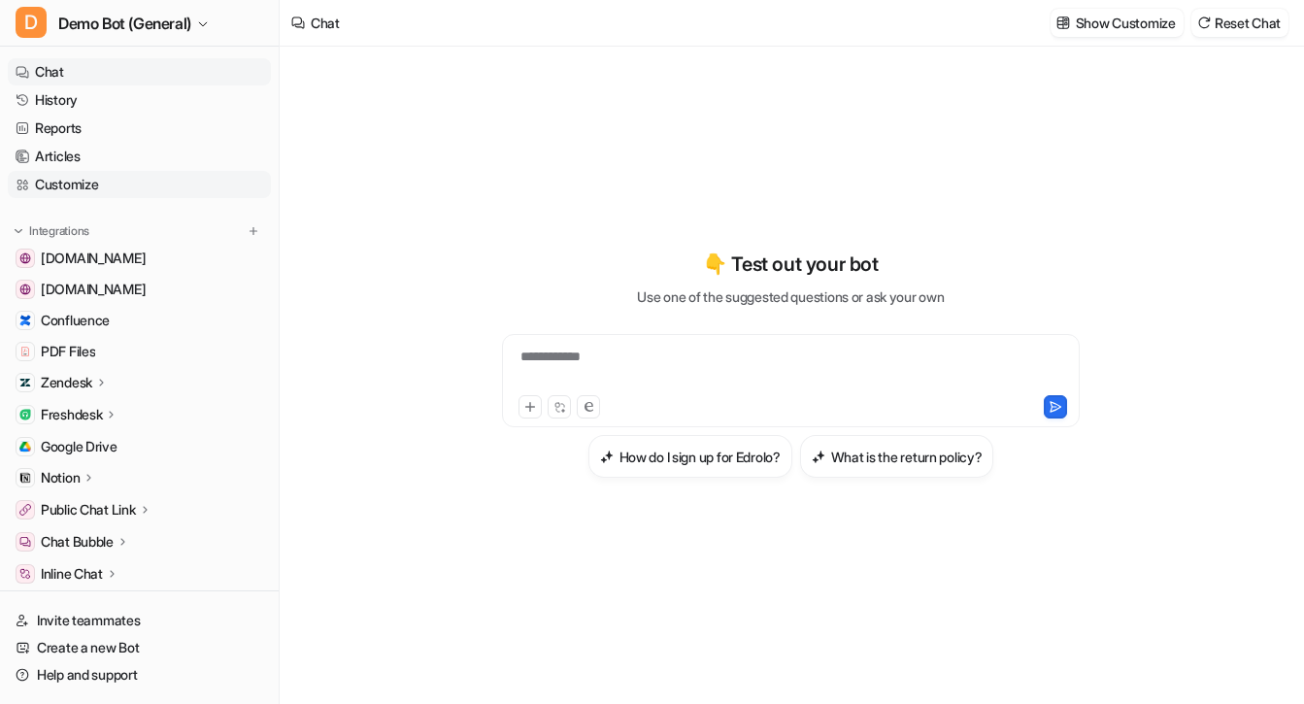
click at [172, 190] on link "Customize" at bounding box center [139, 184] width 263 height 27
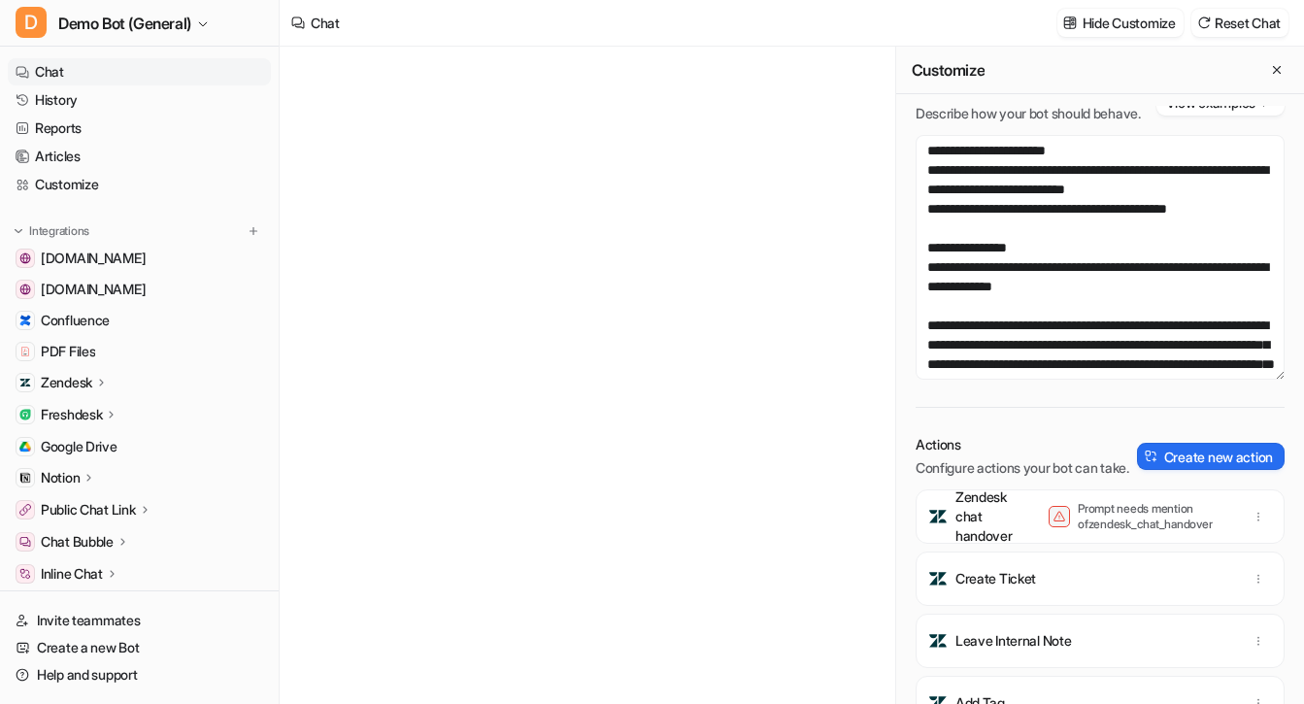
scroll to position [114, 0]
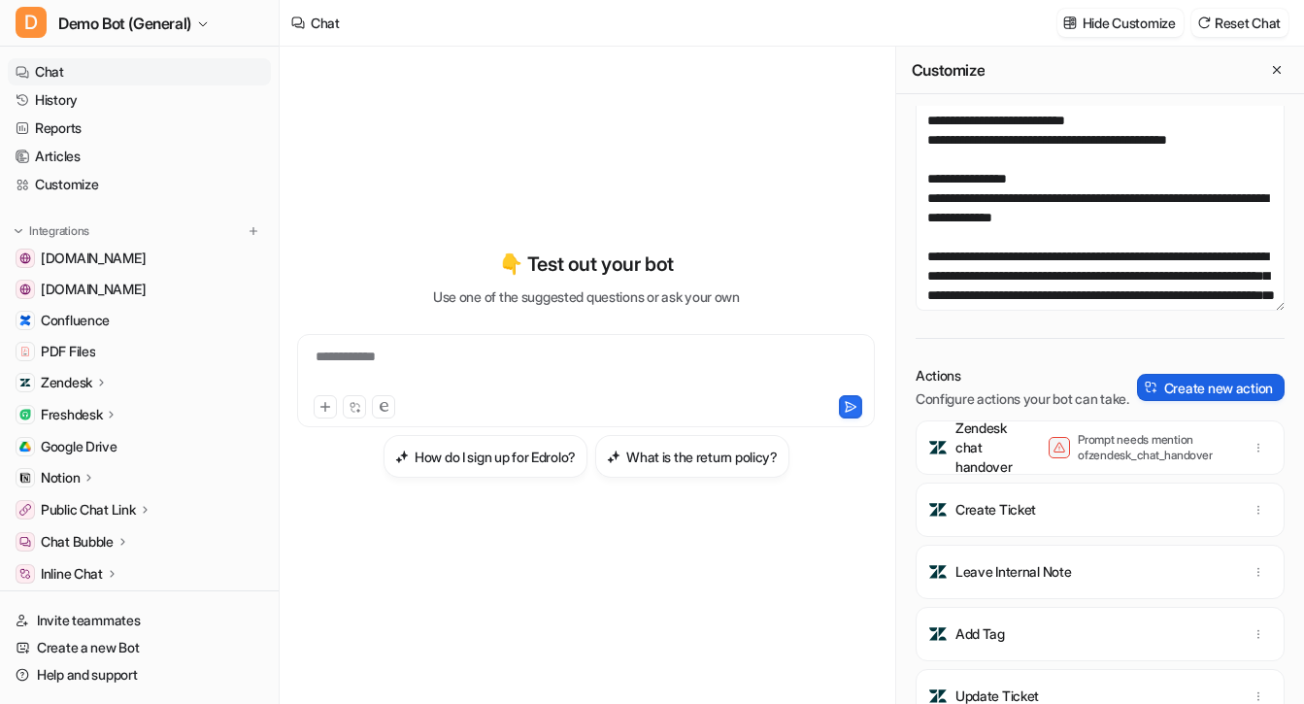
click at [1185, 401] on button "Create new action" at bounding box center [1211, 387] width 148 height 27
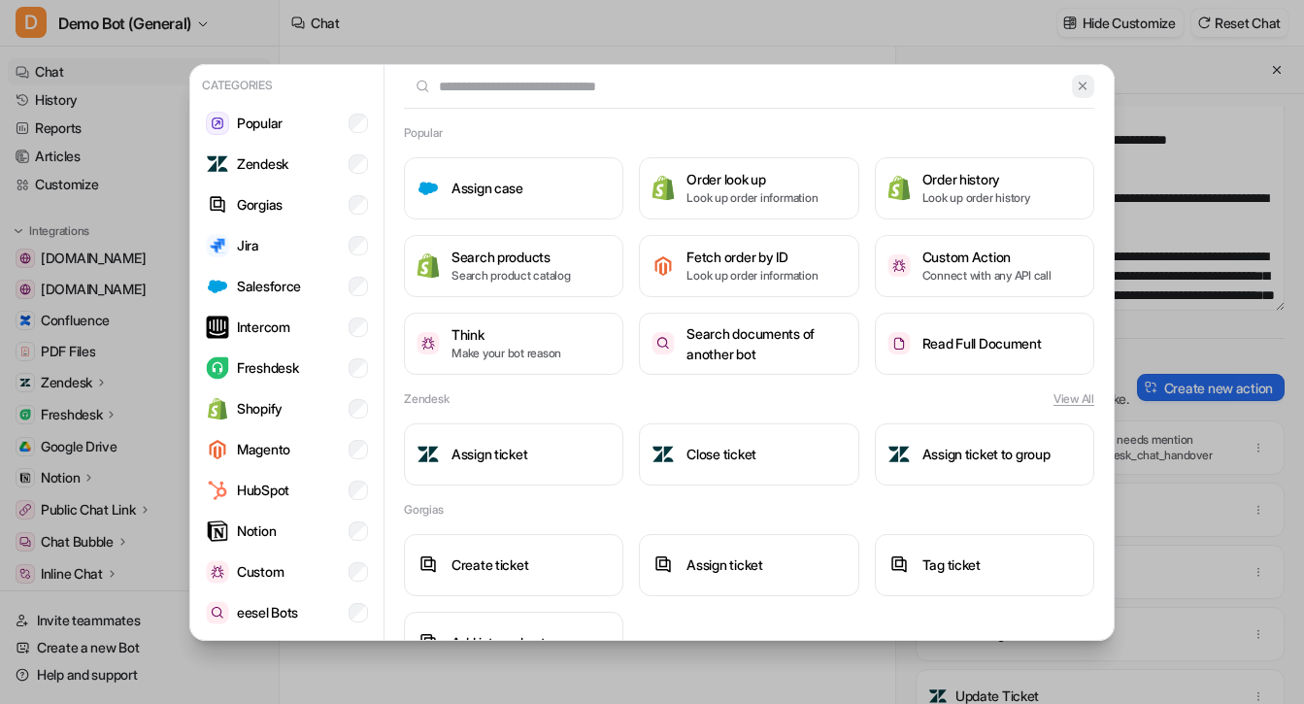
click at [1076, 84] on img at bounding box center [1083, 86] width 14 height 15
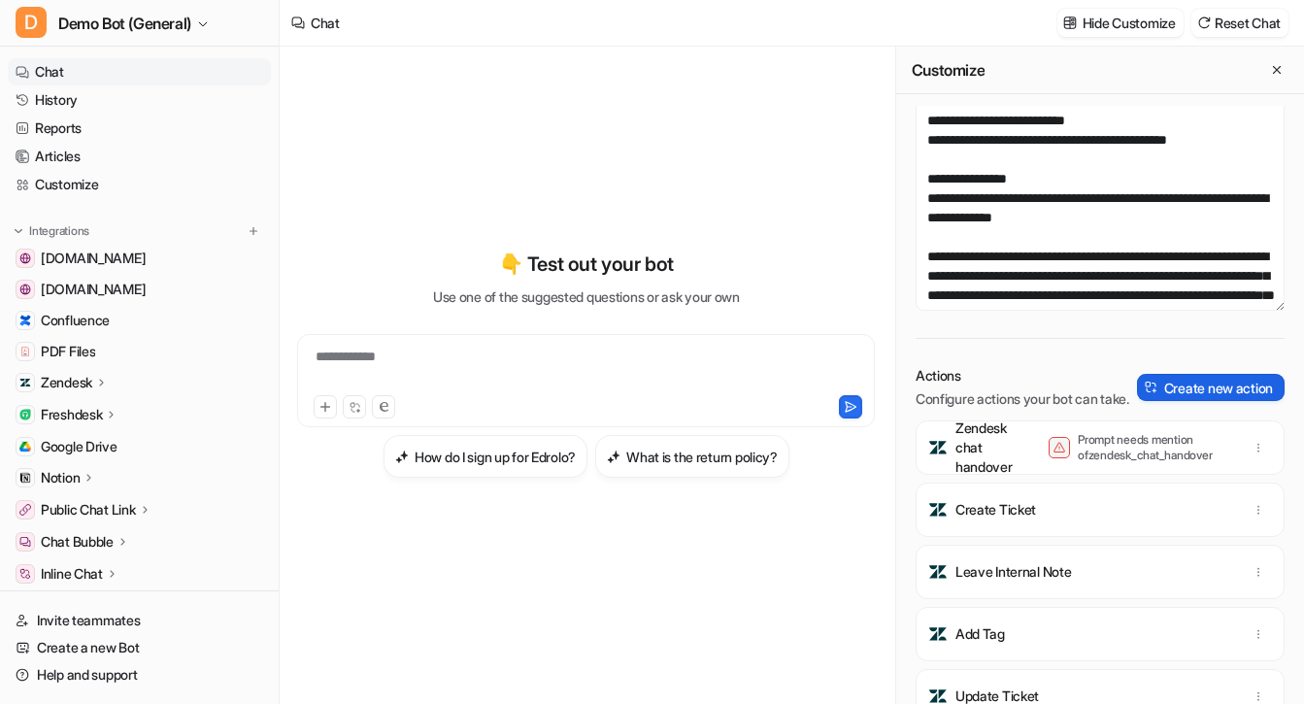
click at [1169, 401] on button "Create new action" at bounding box center [1211, 387] width 148 height 27
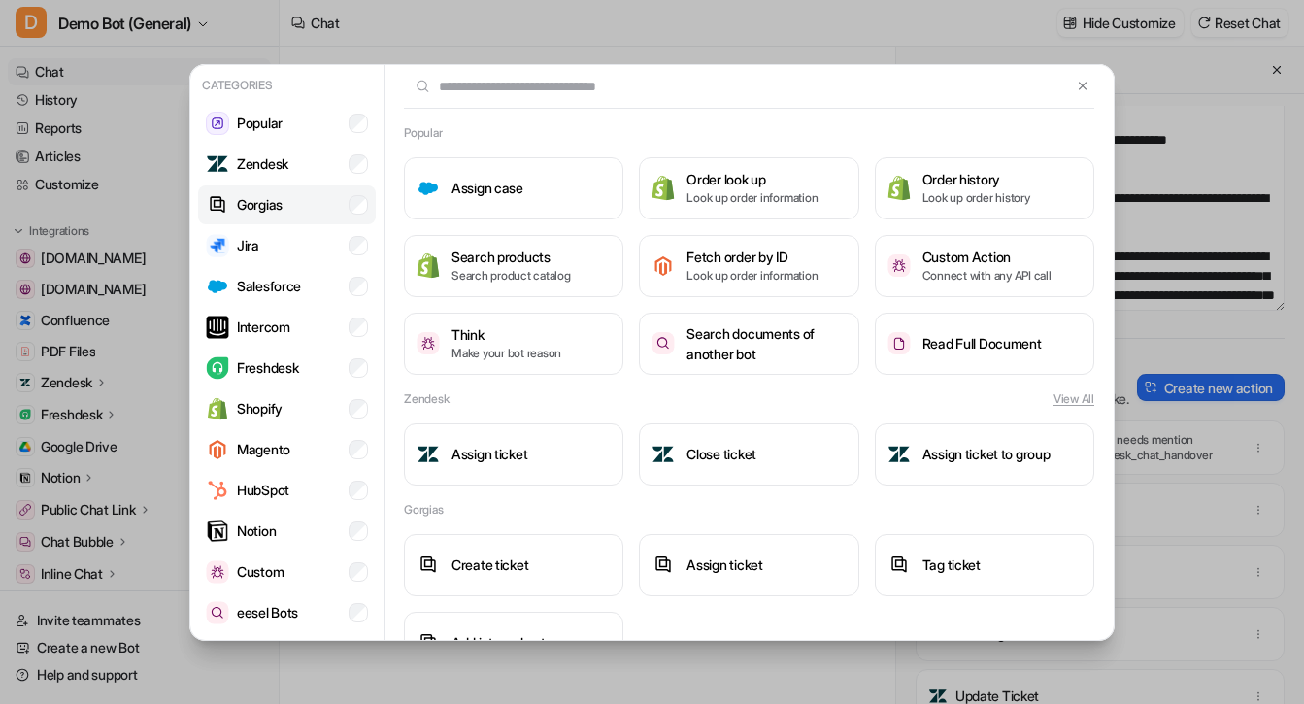
click at [292, 214] on li "Gorgias" at bounding box center [287, 204] width 178 height 39
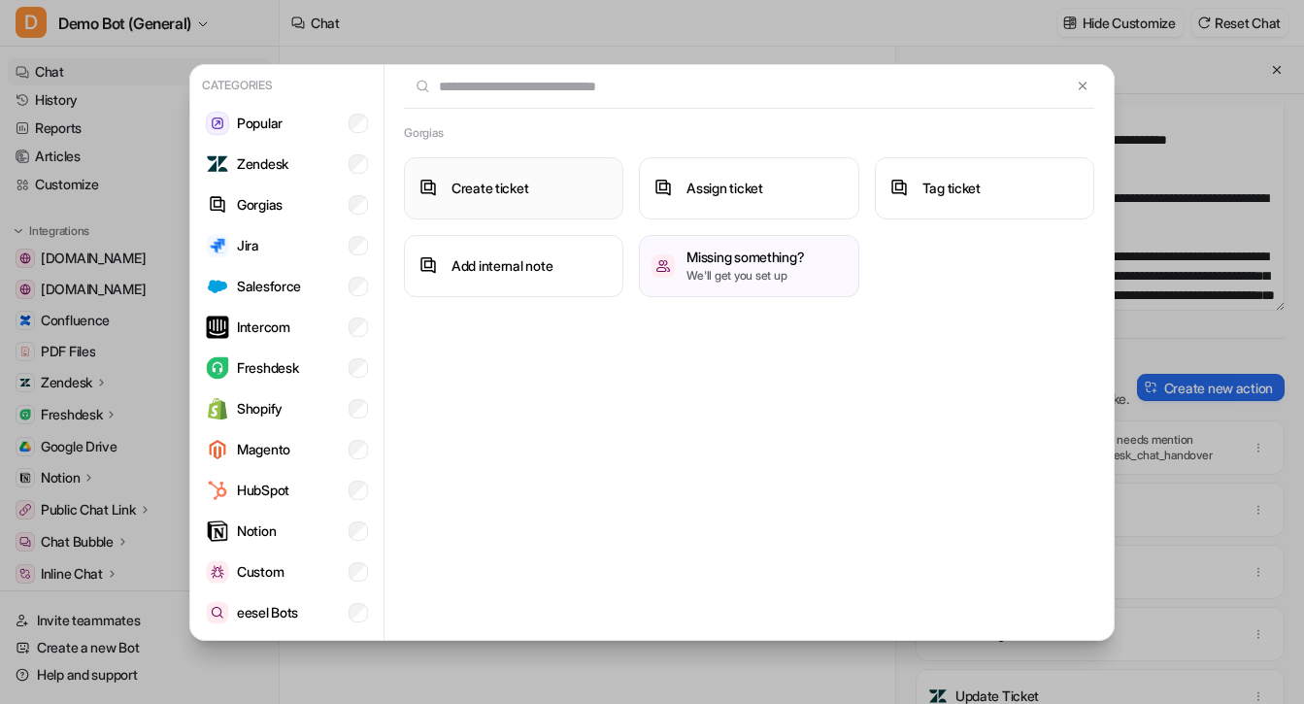
click at [521, 187] on h3 "Create ticket" at bounding box center [489, 188] width 77 height 20
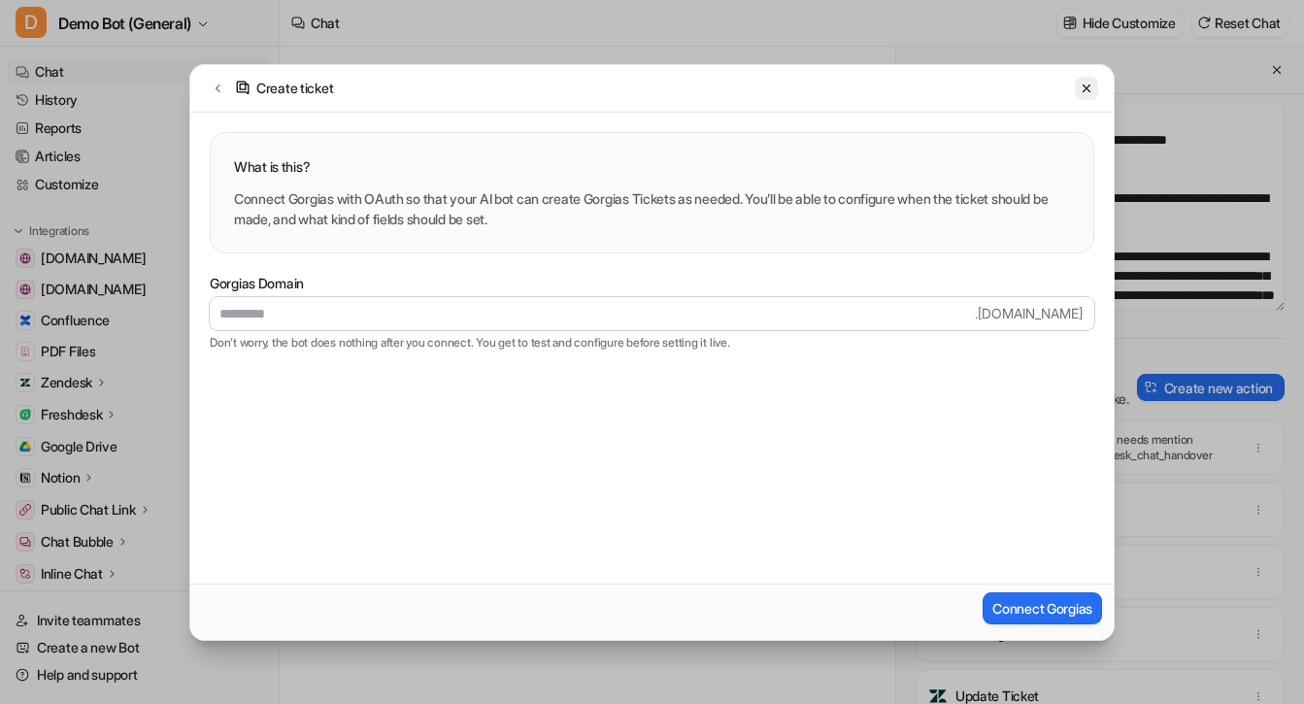
click at [1084, 86] on icon at bounding box center [1086, 87] width 8 height 8
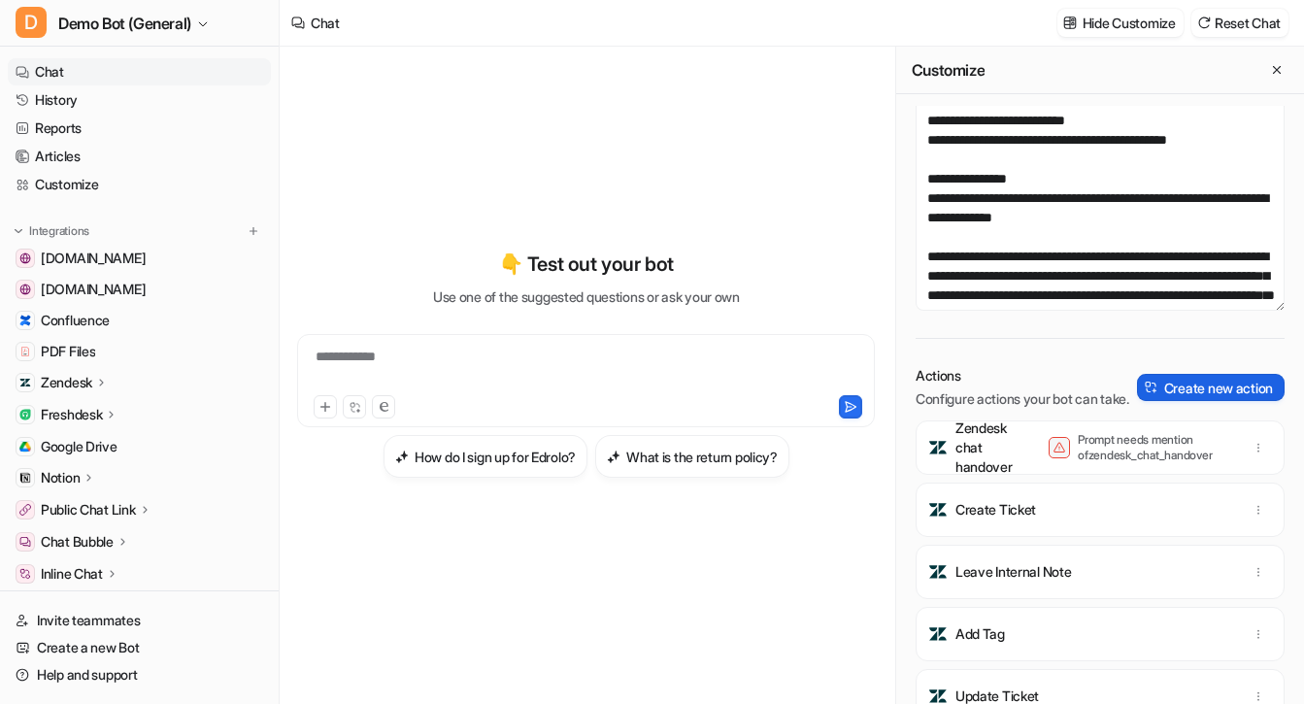
click at [1179, 401] on button "Create new action" at bounding box center [1211, 387] width 148 height 27
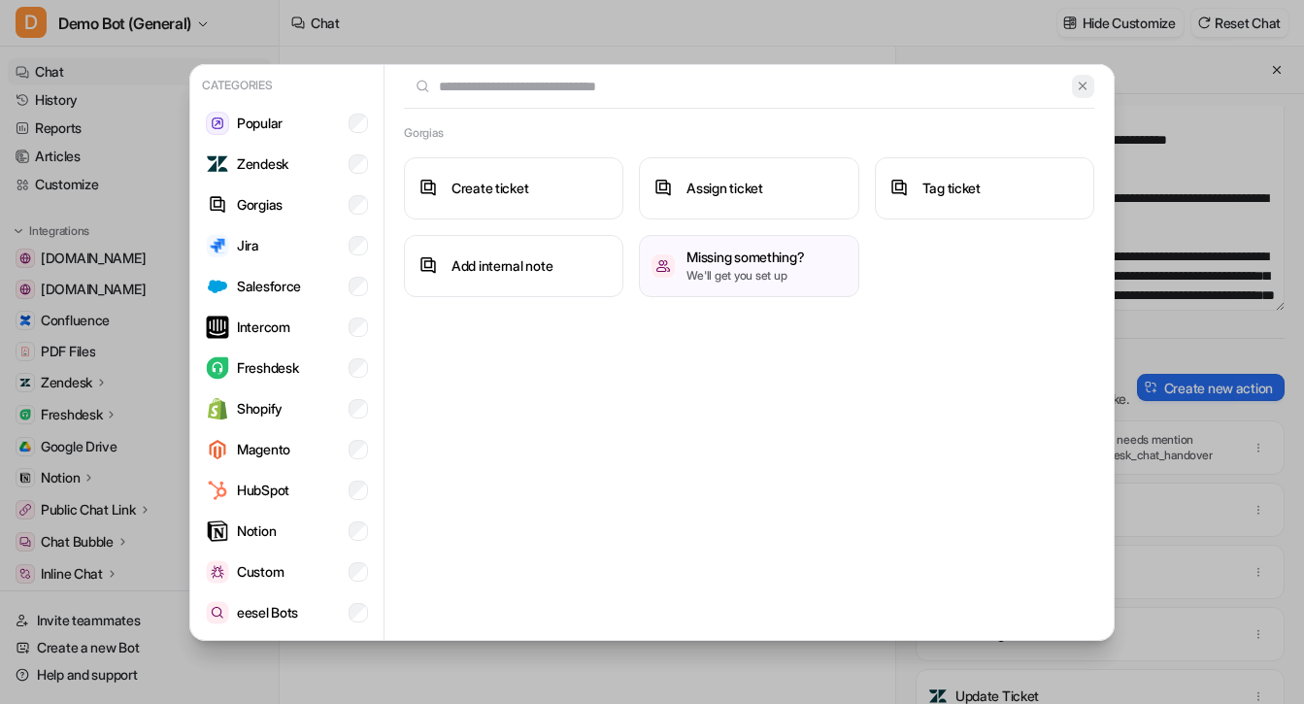
click at [1088, 91] on img at bounding box center [1083, 86] width 14 height 15
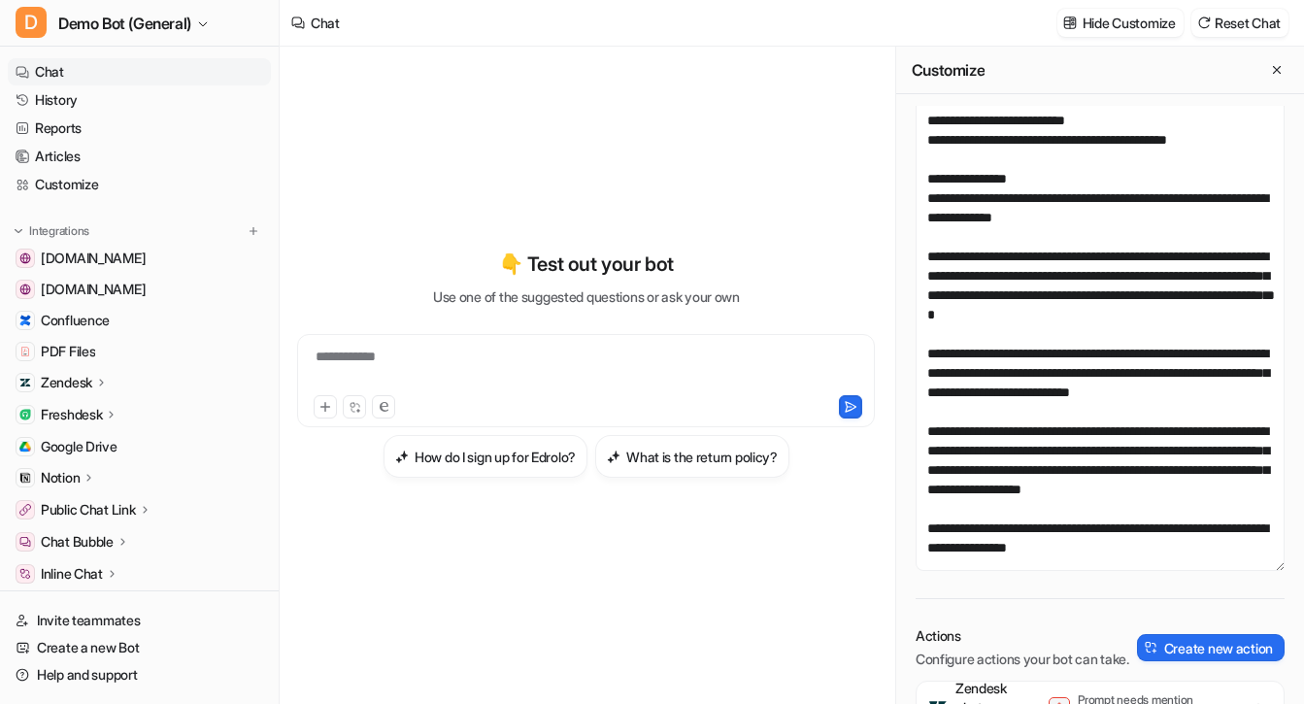
drag, startPoint x: 1244, startPoint y: 323, endPoint x: 1227, endPoint y: 576, distance: 253.0
click at [1227, 571] on textarea "**********" at bounding box center [1099, 318] width 369 height 505
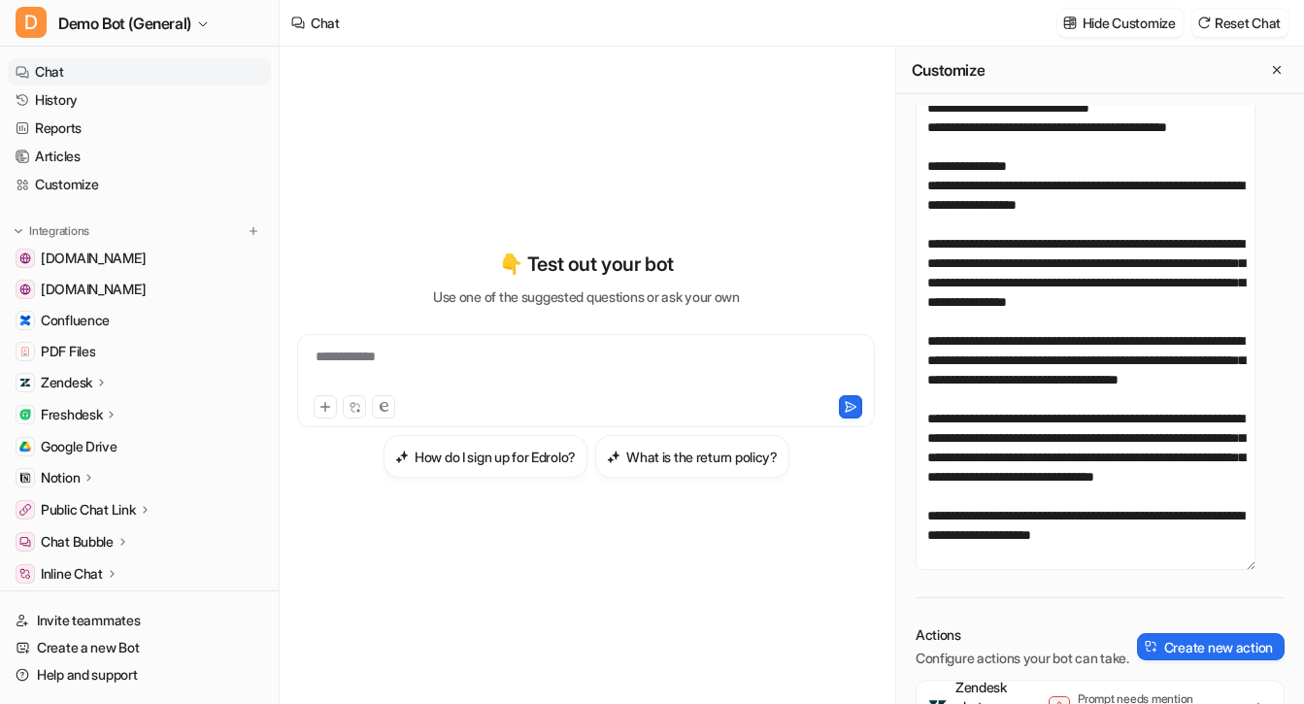
scroll to position [129, 0]
